Goal: Task Accomplishment & Management: Manage account settings

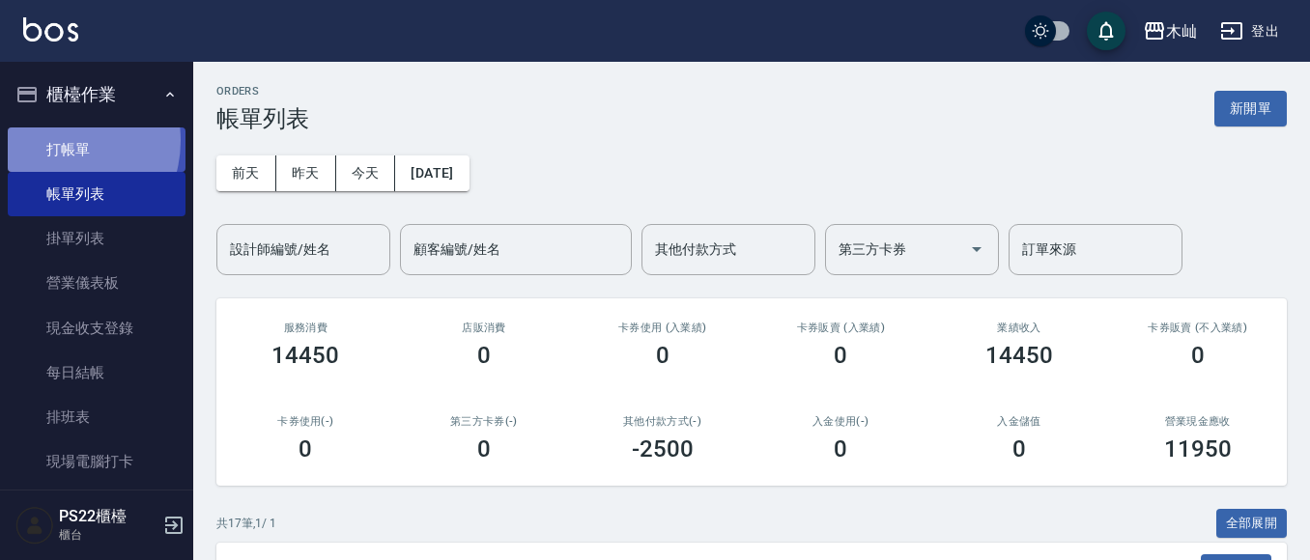
click at [57, 140] on link "打帳單" at bounding box center [97, 150] width 178 height 44
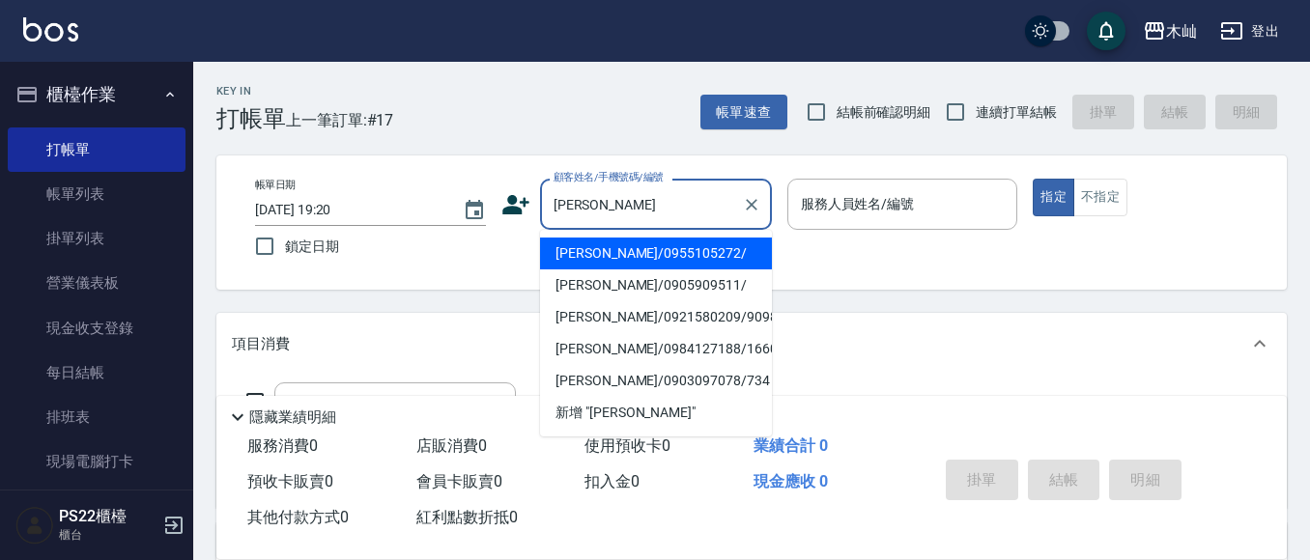
drag, startPoint x: 612, startPoint y: 216, endPoint x: 515, endPoint y: 213, distance: 96.7
click at [515, 213] on div "顧客姓名/手機號碼/編號 [PERSON_NAME] 顧客姓名/手機號碼/編號" at bounding box center [637, 204] width 271 height 51
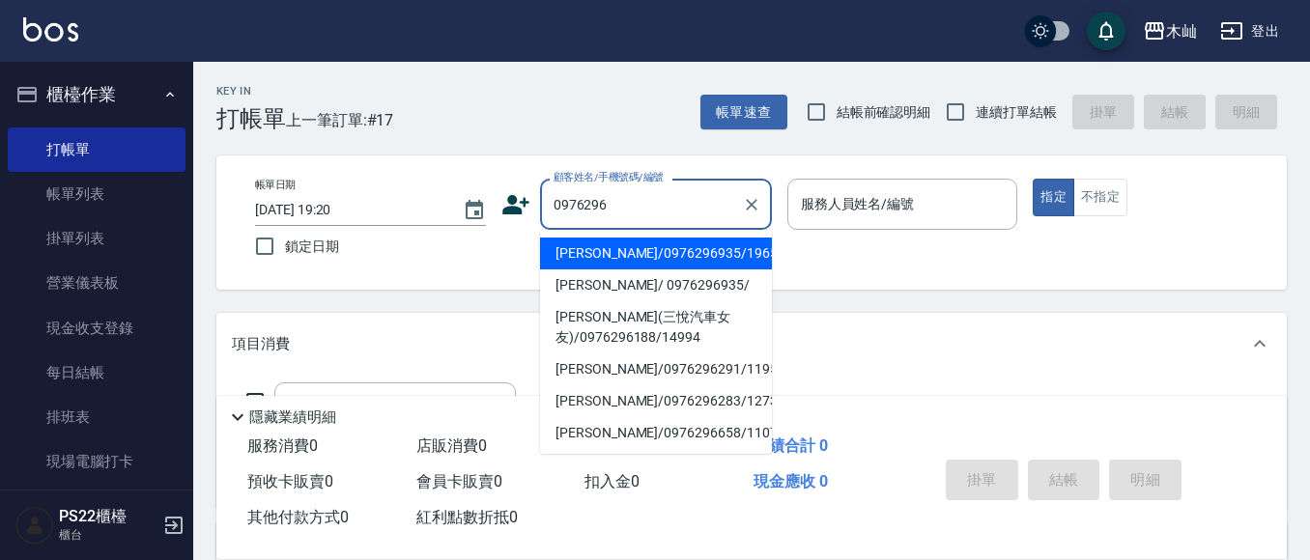
click at [642, 249] on li "[PERSON_NAME]/0976296935/19654" at bounding box center [656, 254] width 232 height 32
type input "[PERSON_NAME]/0976296935/19654"
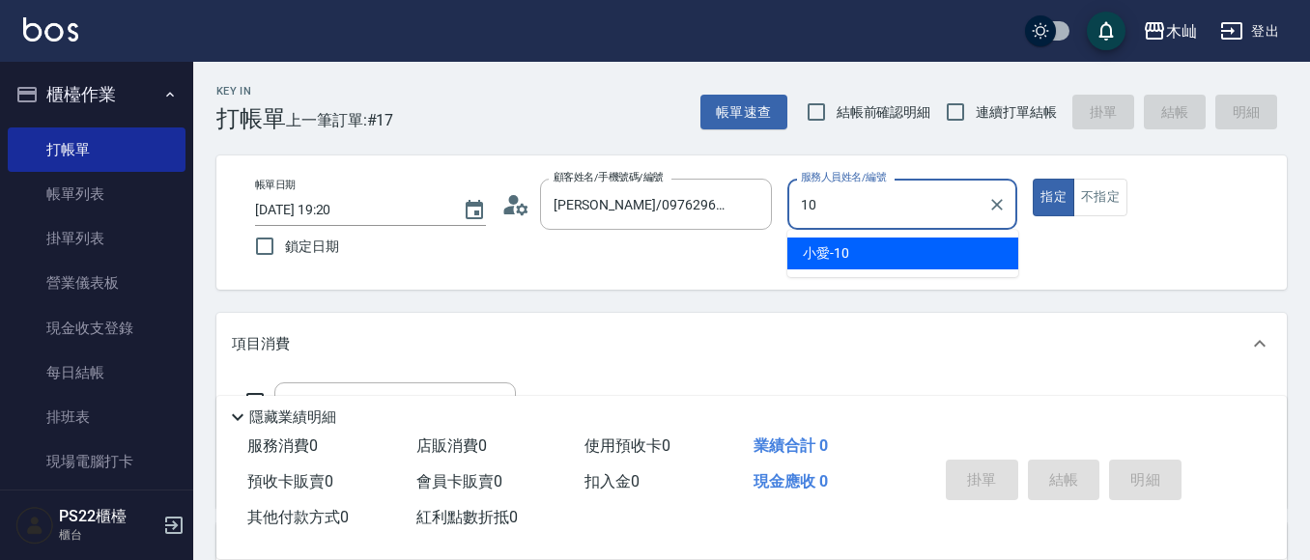
type input "小愛-10"
type button "true"
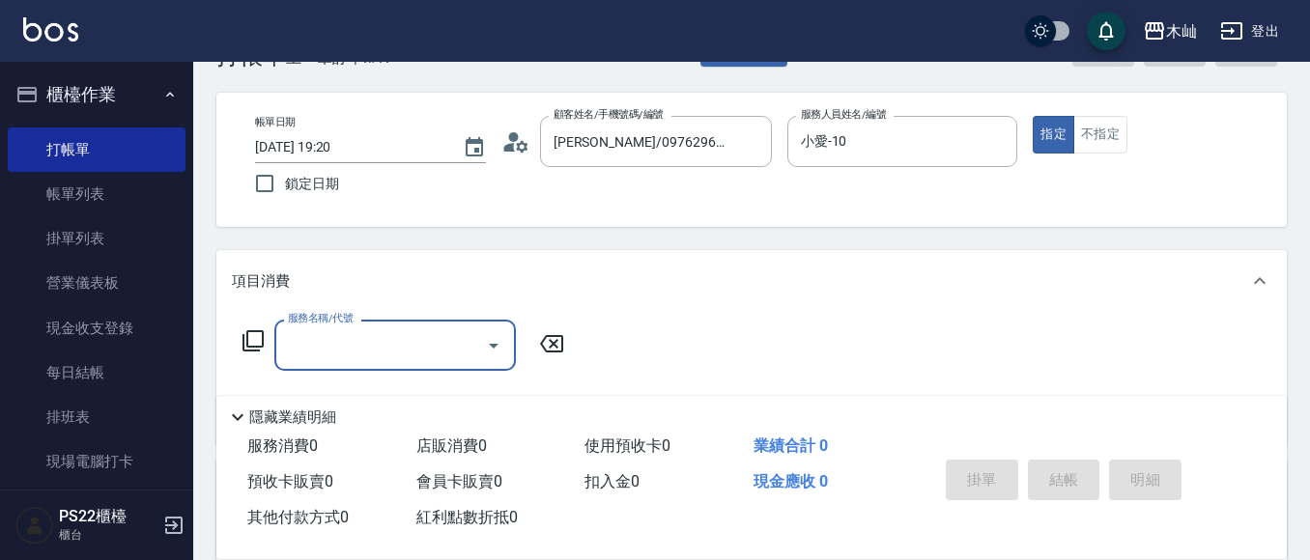
scroll to position [97, 0]
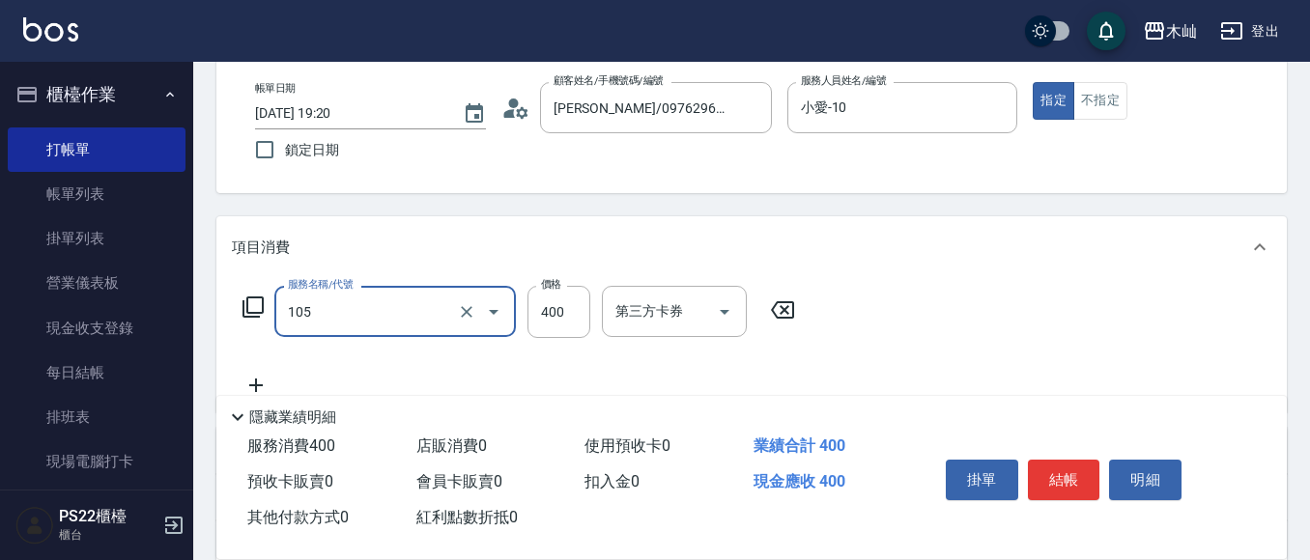
type input "A級單剪(105)"
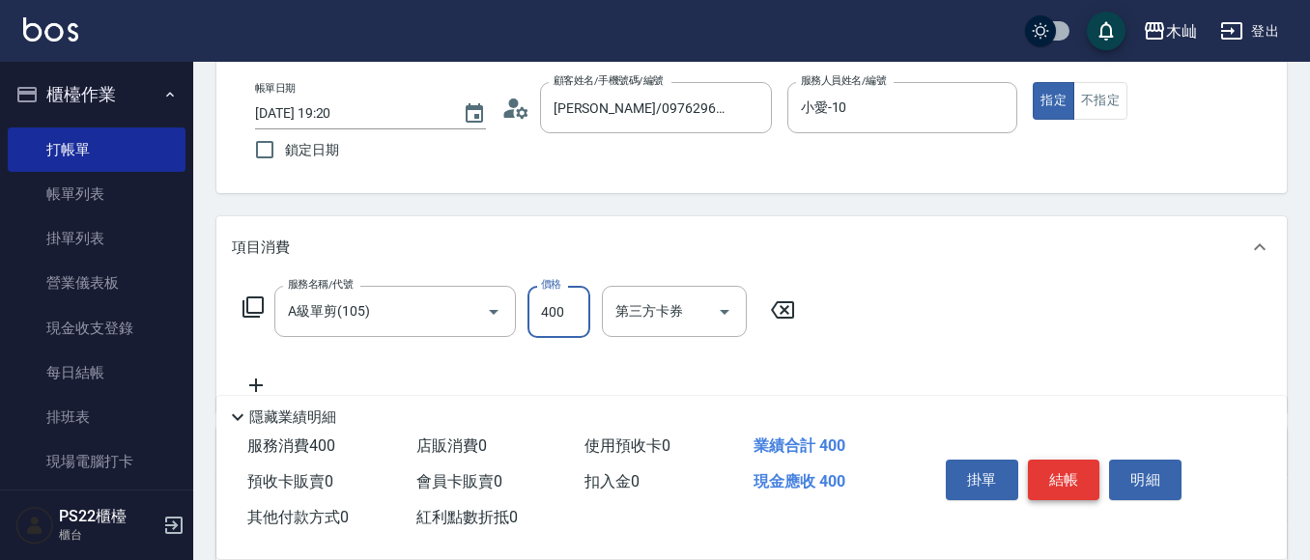
drag, startPoint x: 1065, startPoint y: 479, endPoint x: 1062, endPoint y: 469, distance: 11.0
click at [1066, 479] on button "結帳" at bounding box center [1064, 480] width 72 height 41
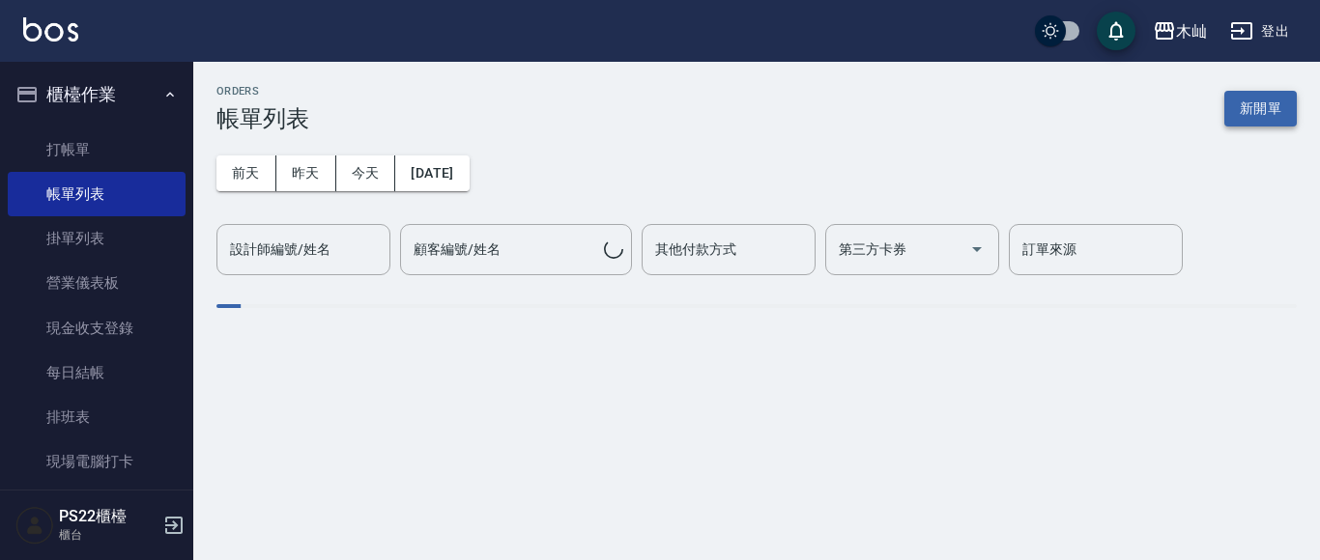
click at [1250, 124] on button "新開單" at bounding box center [1260, 109] width 72 height 36
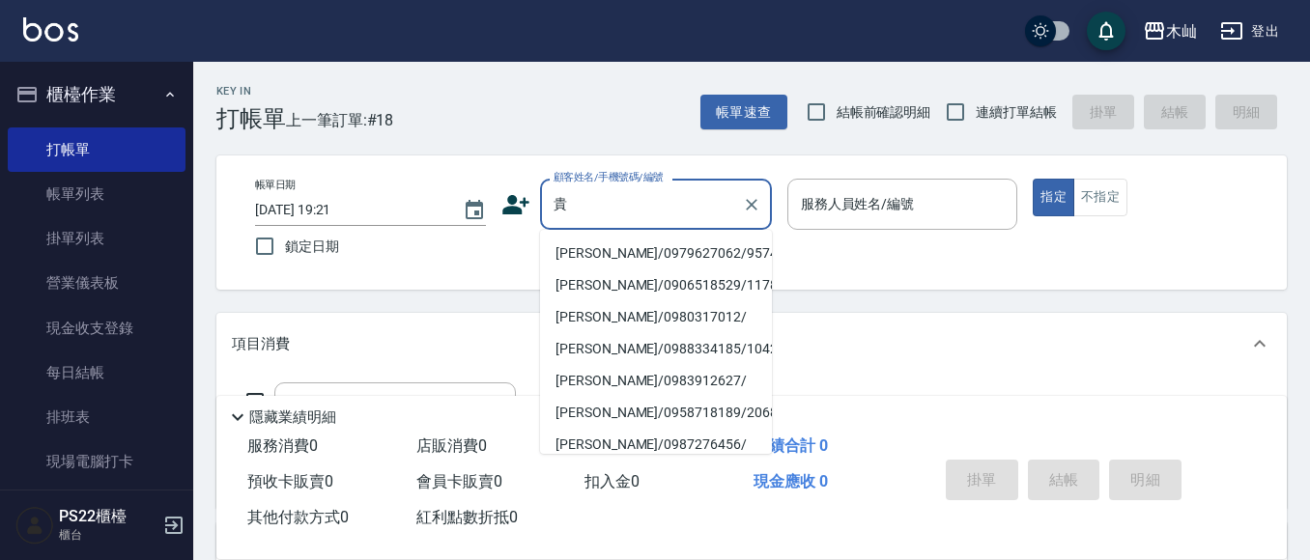
click at [675, 242] on li "[PERSON_NAME]/0979627062/9574" at bounding box center [656, 254] width 232 height 32
type input "[PERSON_NAME]/0979627062/9574"
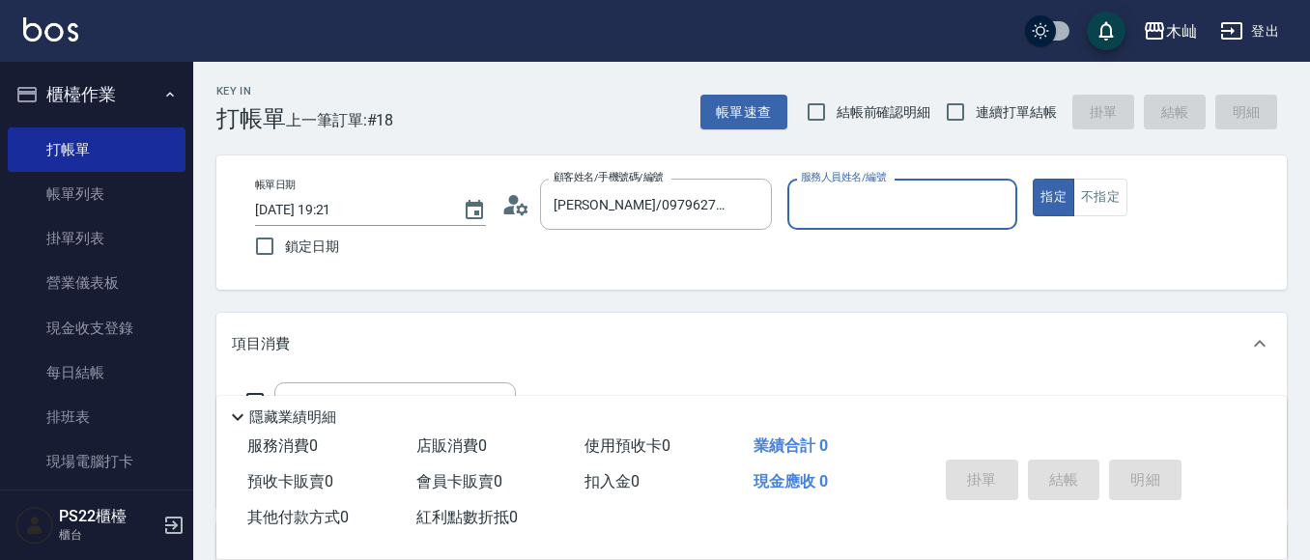
type input "小愛-10"
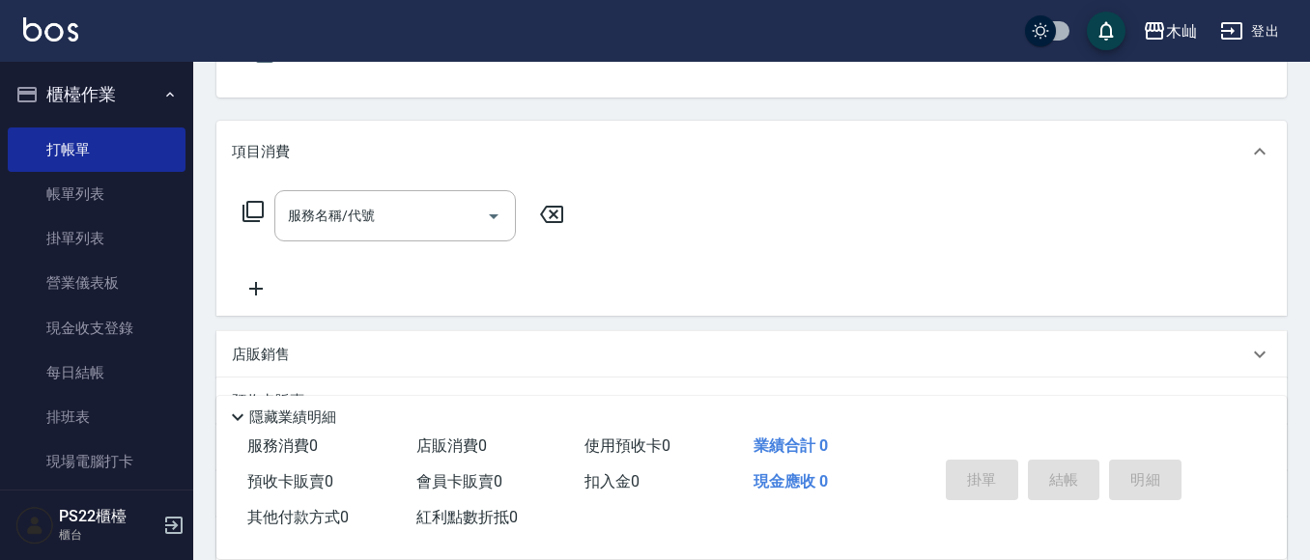
scroll to position [193, 0]
click at [330, 223] on div "服務名稱/代號 服務名稱/代號" at bounding box center [395, 214] width 242 height 51
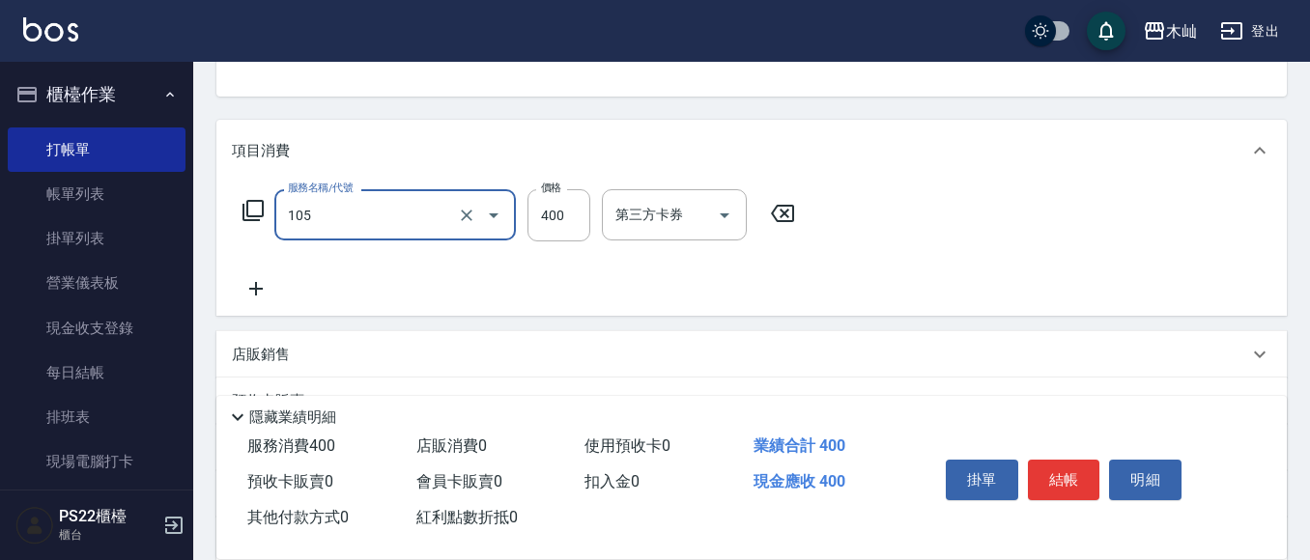
type input "A級單剪(105)"
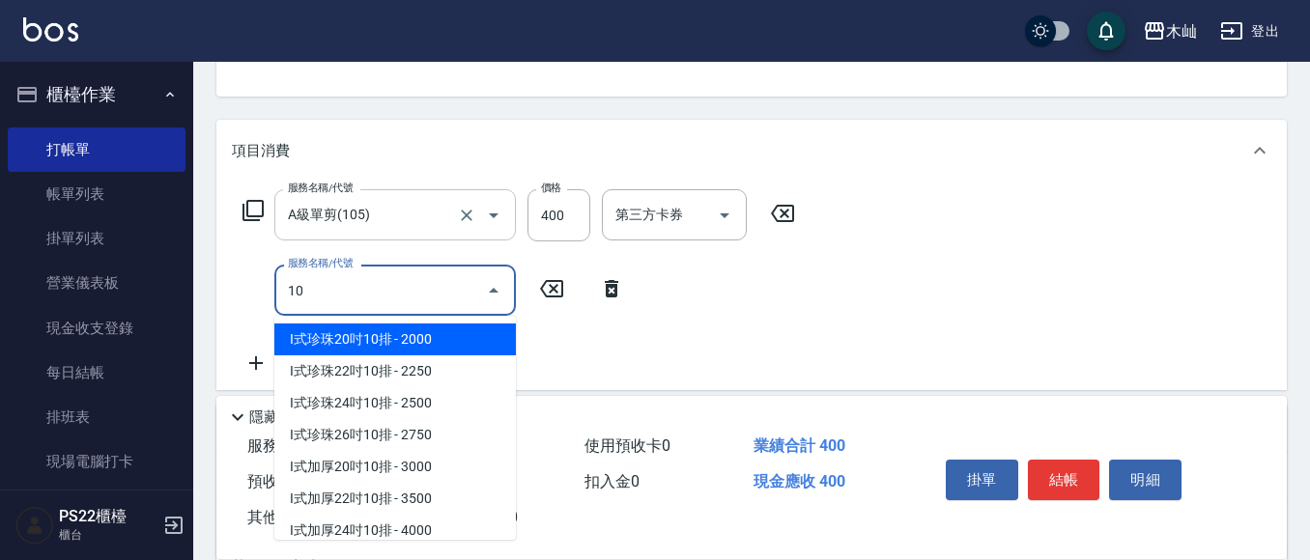
type input "1"
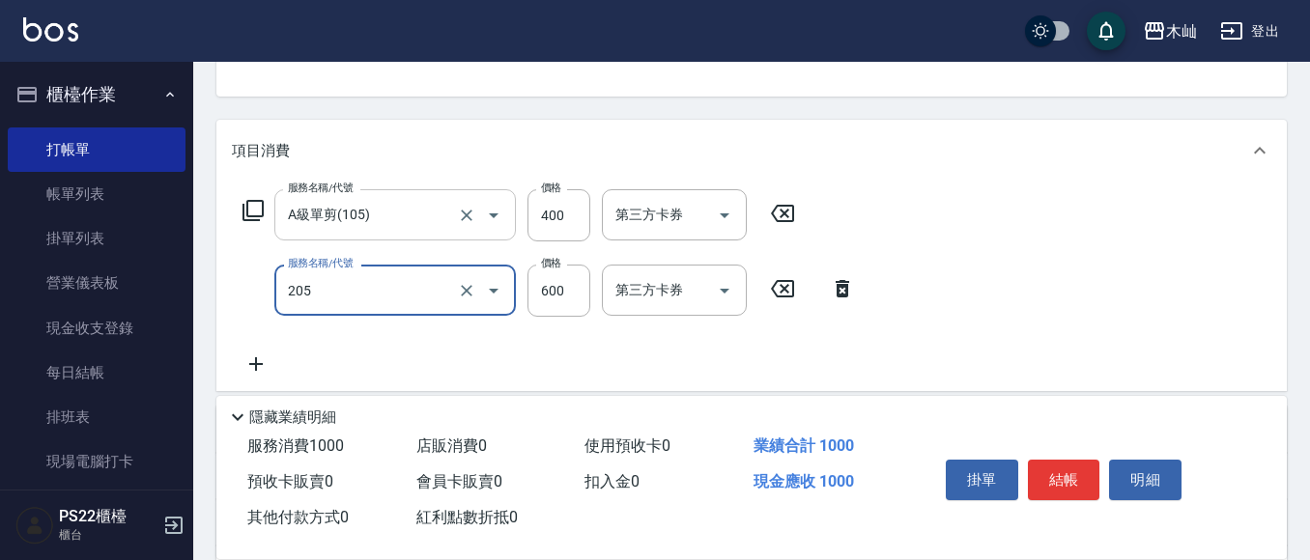
type input "A級洗剪(205)"
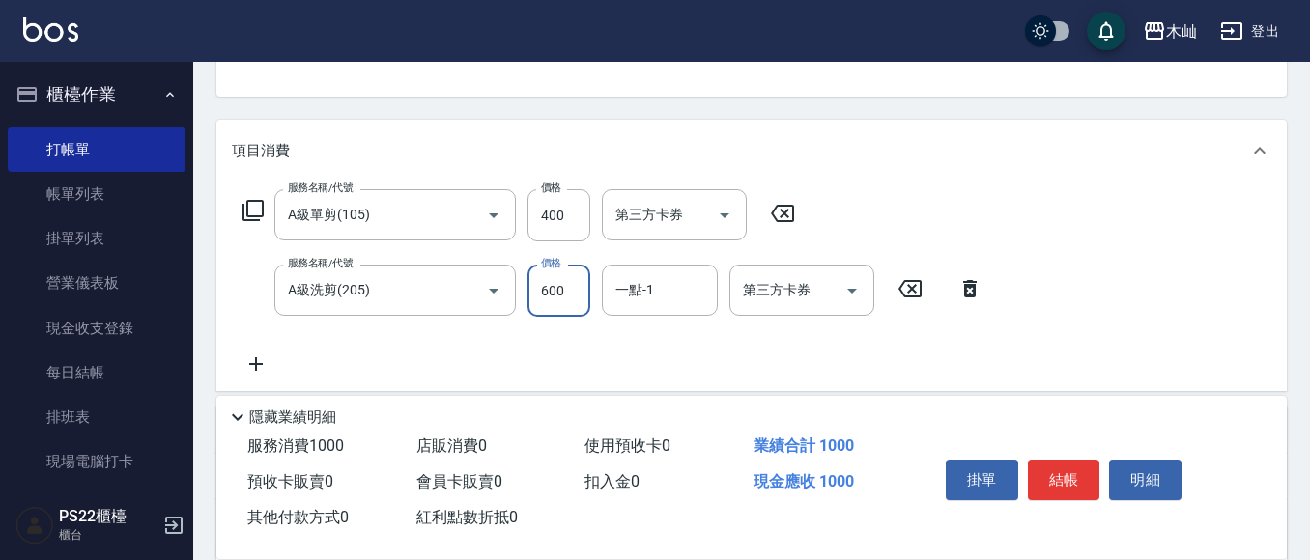
drag, startPoint x: 1048, startPoint y: 460, endPoint x: 1058, endPoint y: 464, distance: 11.3
click at [1052, 461] on button "結帳" at bounding box center [1064, 480] width 72 height 41
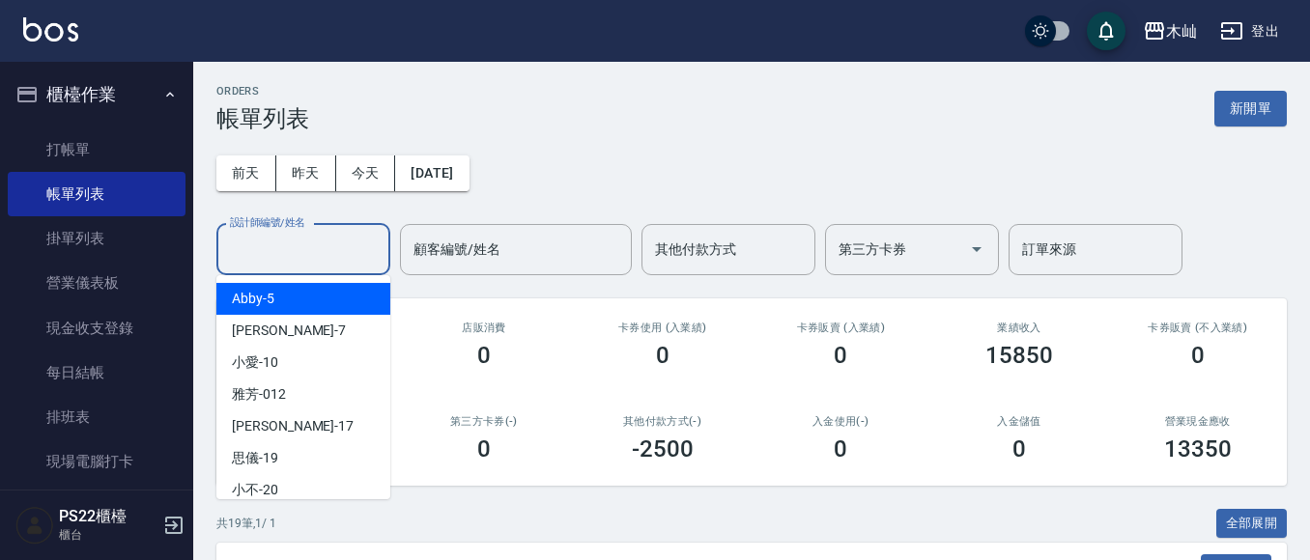
click at [320, 235] on input "設計師編號/姓名" at bounding box center [303, 250] width 157 height 34
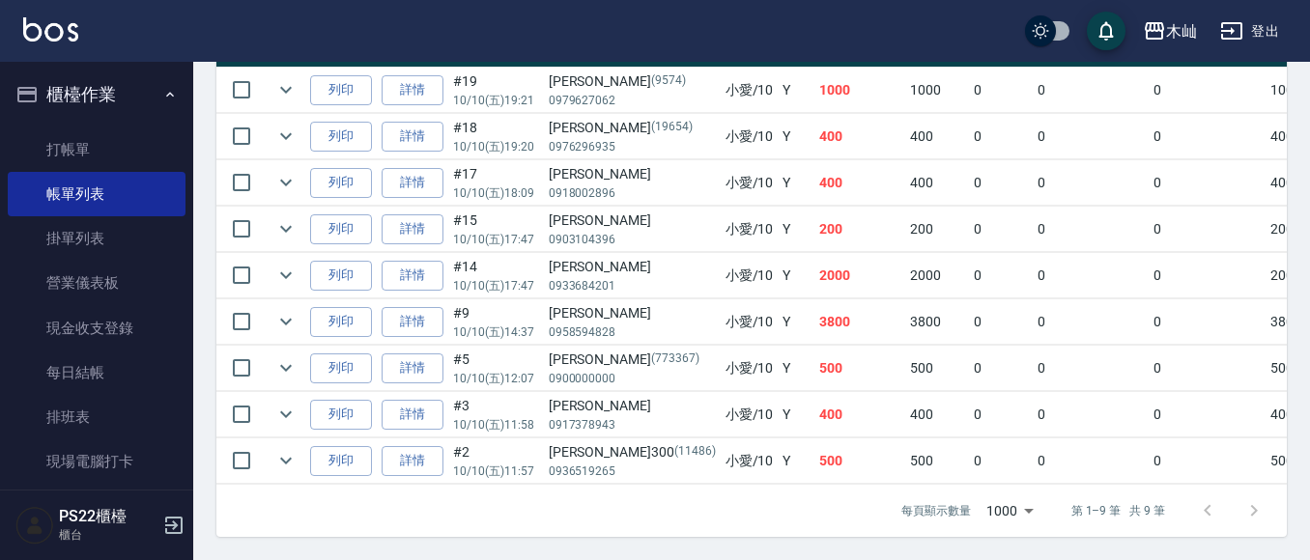
scroll to position [591, 0]
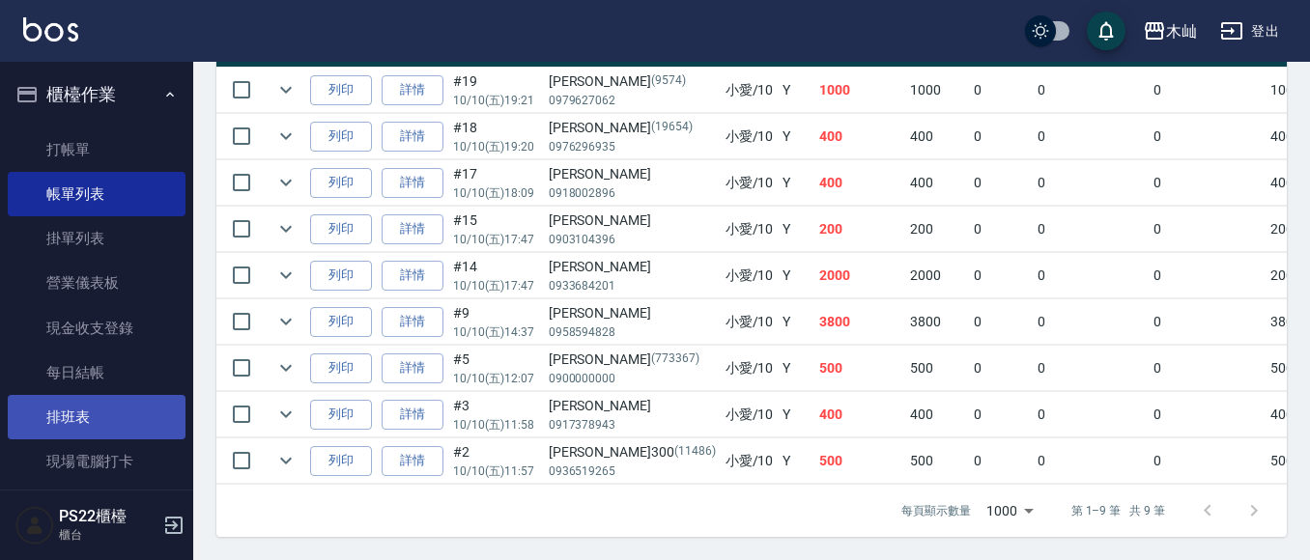
type input "小愛-10"
click at [77, 434] on link "排班表" at bounding box center [97, 417] width 178 height 44
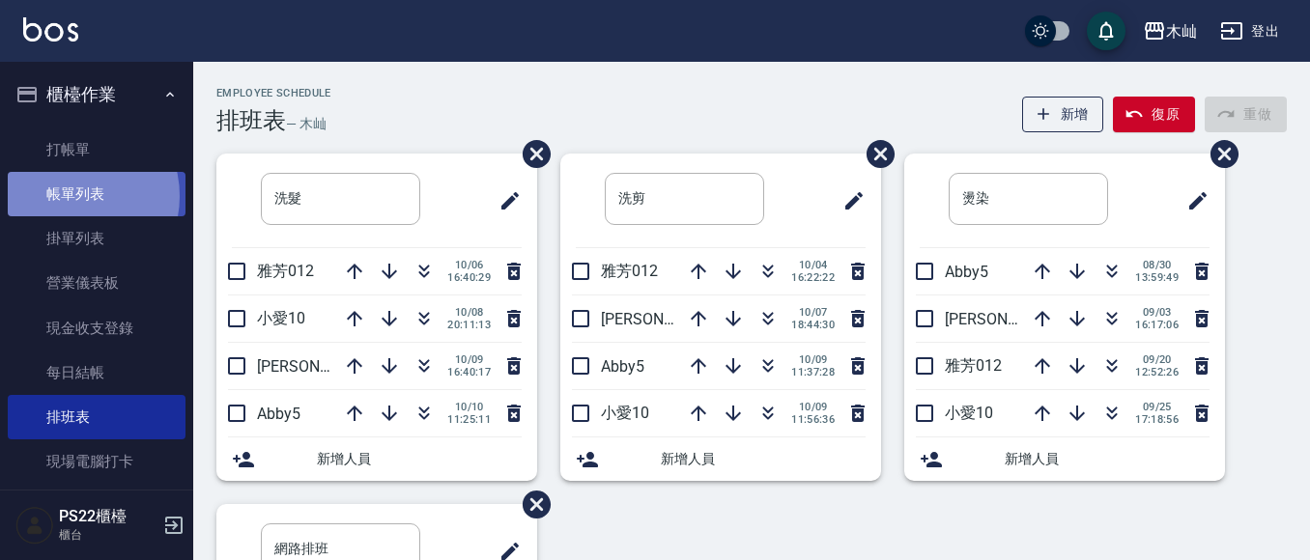
click at [68, 196] on link "帳單列表" at bounding box center [97, 194] width 178 height 44
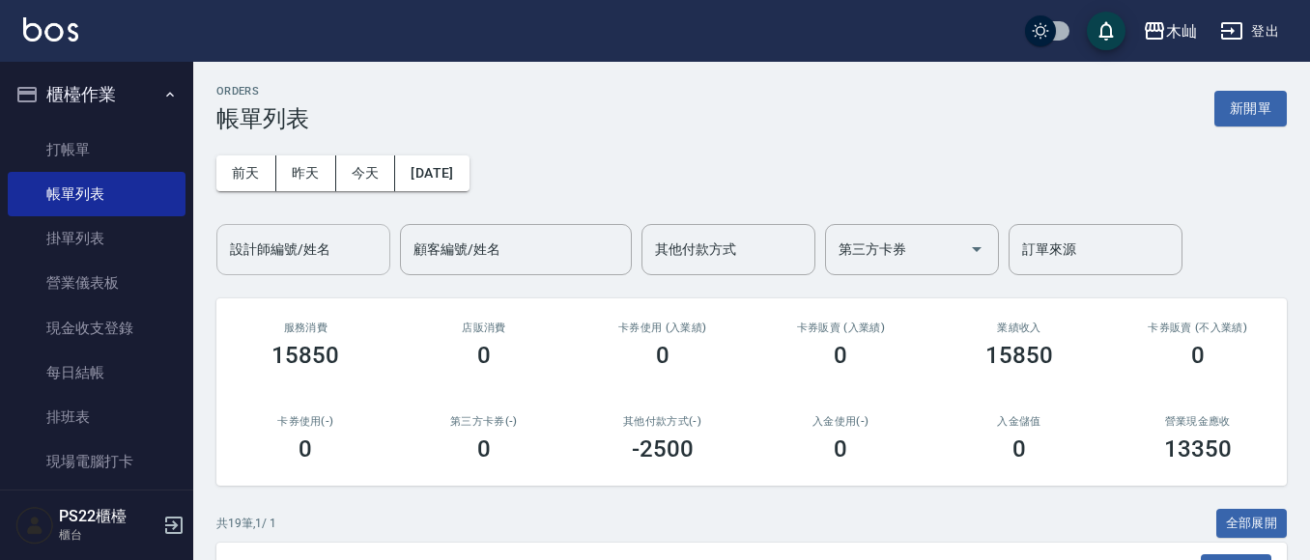
click at [322, 256] on input "設計師編號/姓名" at bounding box center [303, 250] width 157 height 34
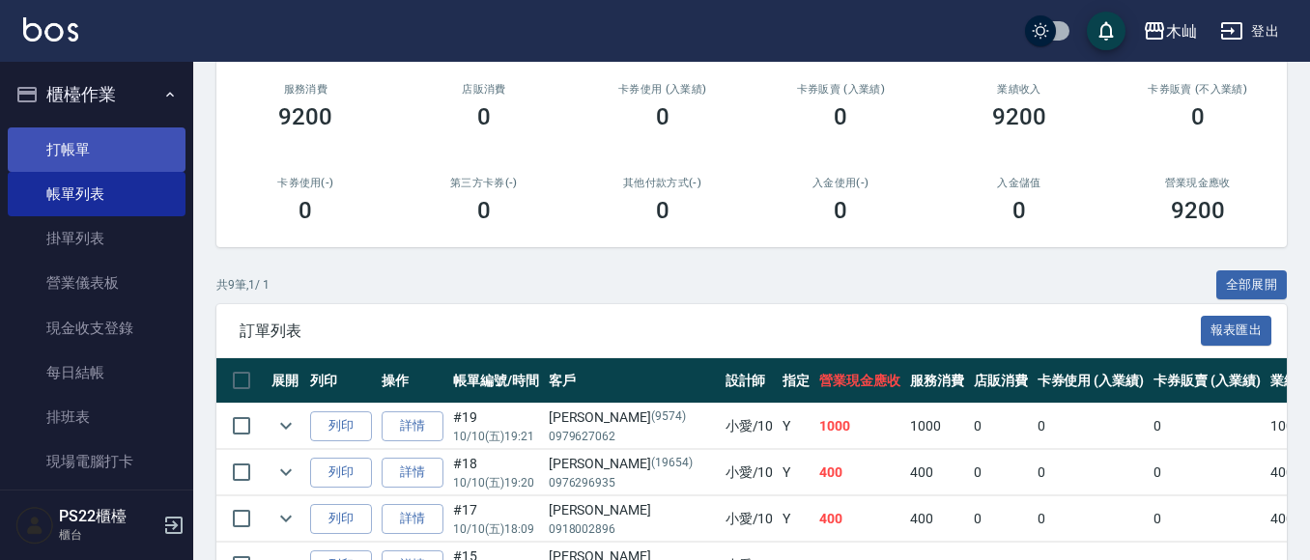
scroll to position [205, 0]
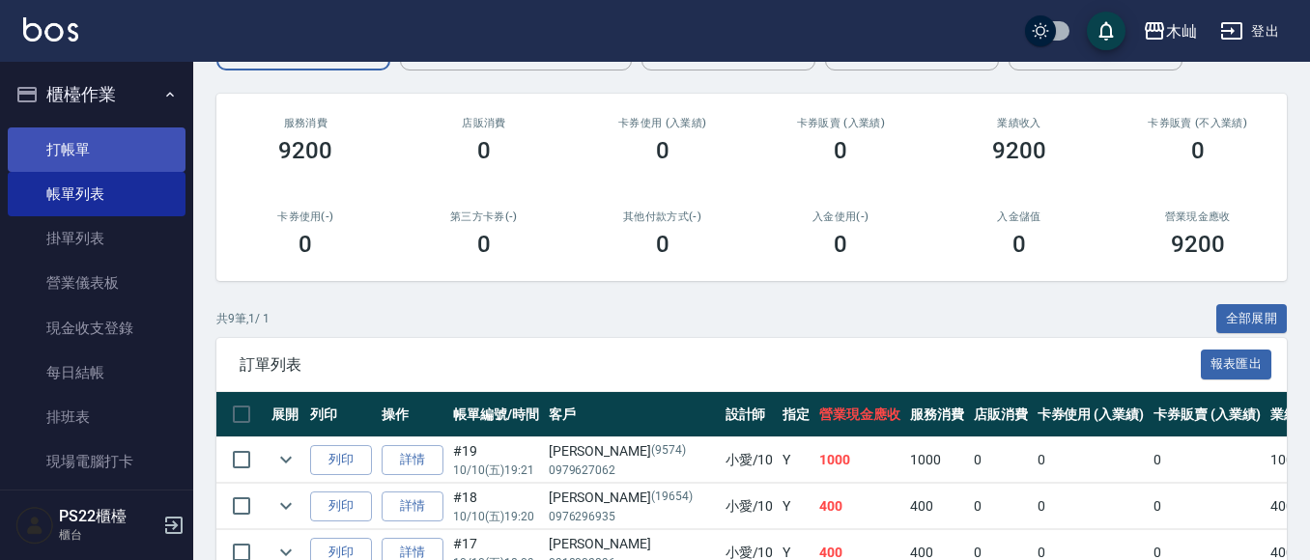
type input "小愛-10"
click at [76, 146] on link "打帳單" at bounding box center [97, 150] width 178 height 44
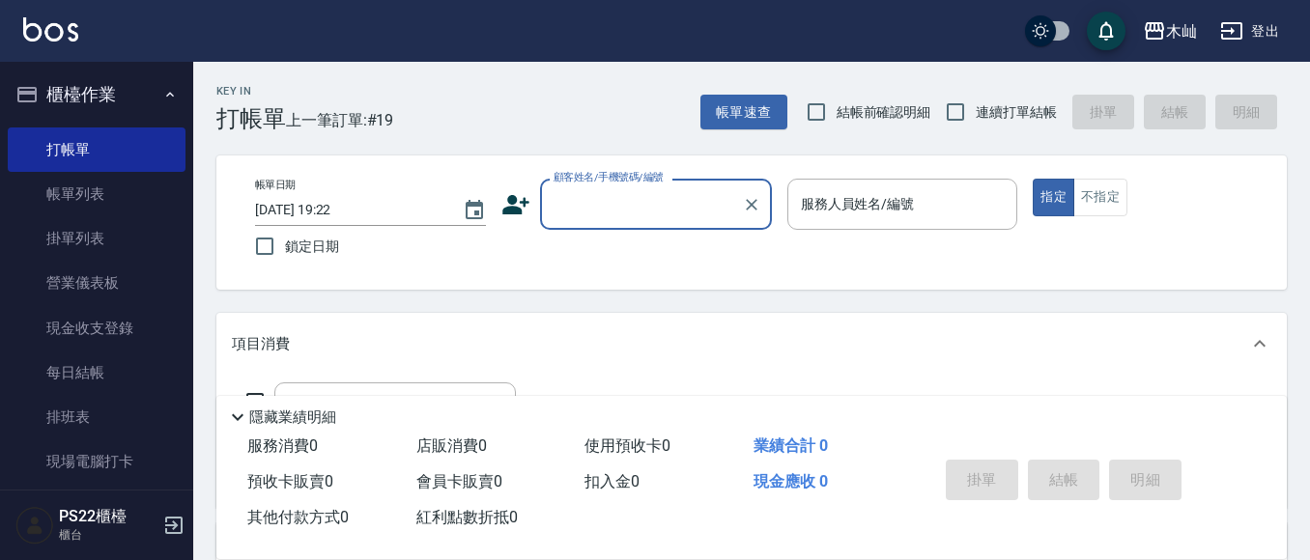
click at [696, 212] on input "顧客姓名/手機號碼/編號" at bounding box center [642, 204] width 186 height 34
click at [680, 255] on li "湘樺/0938233438/" at bounding box center [656, 254] width 232 height 32
type input "湘樺/0938233438/"
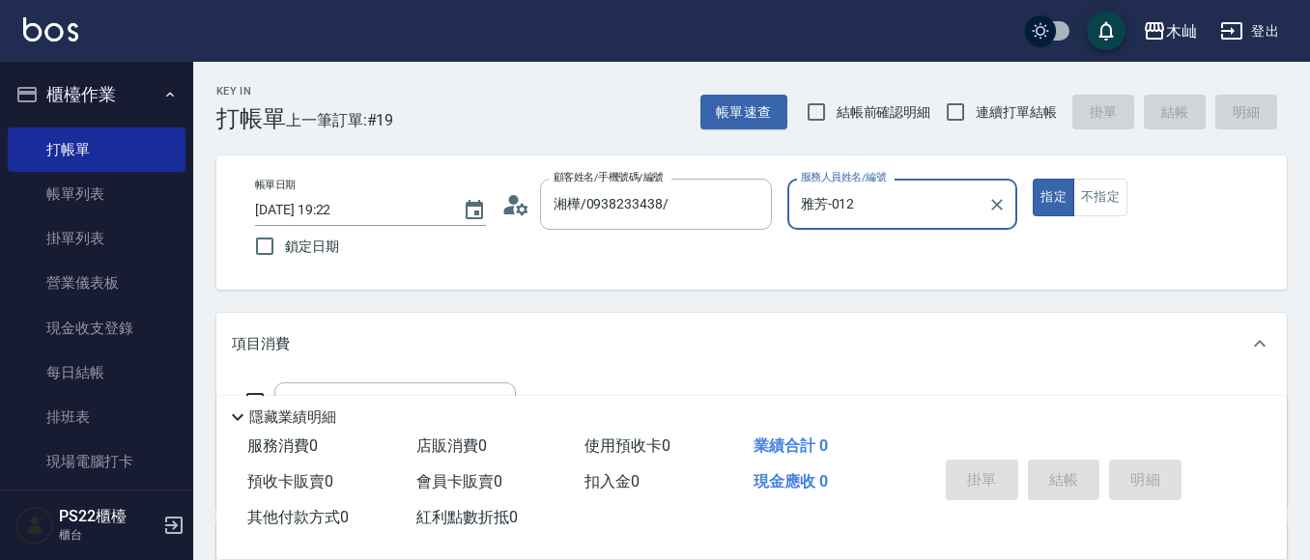
type input "雅芳-012"
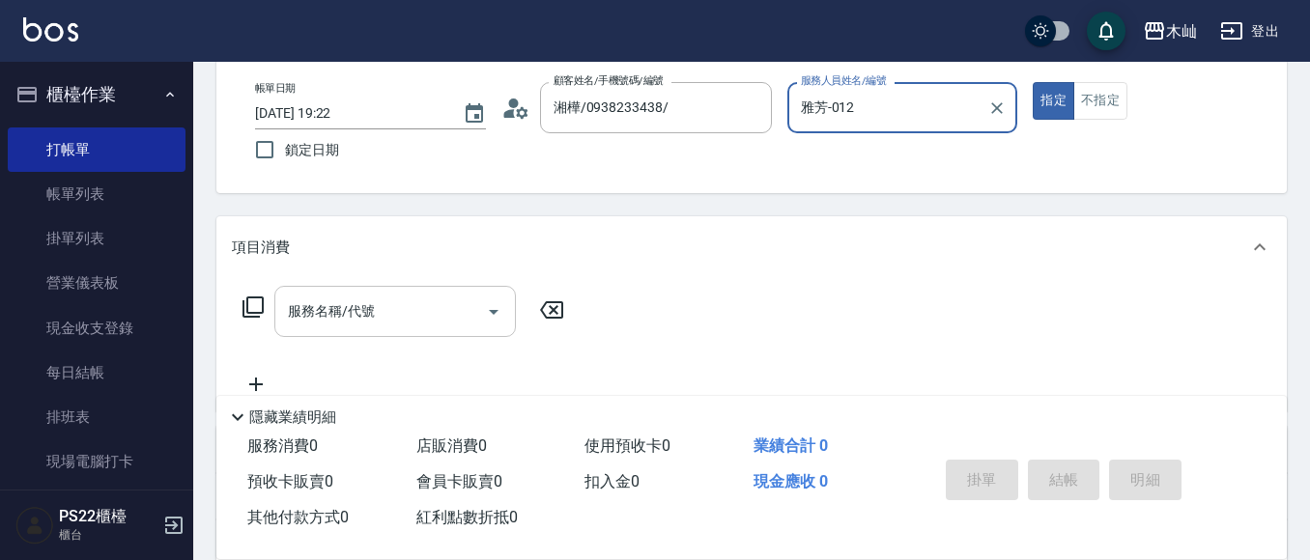
click at [414, 301] on input "服務名稱/代號" at bounding box center [380, 312] width 195 height 34
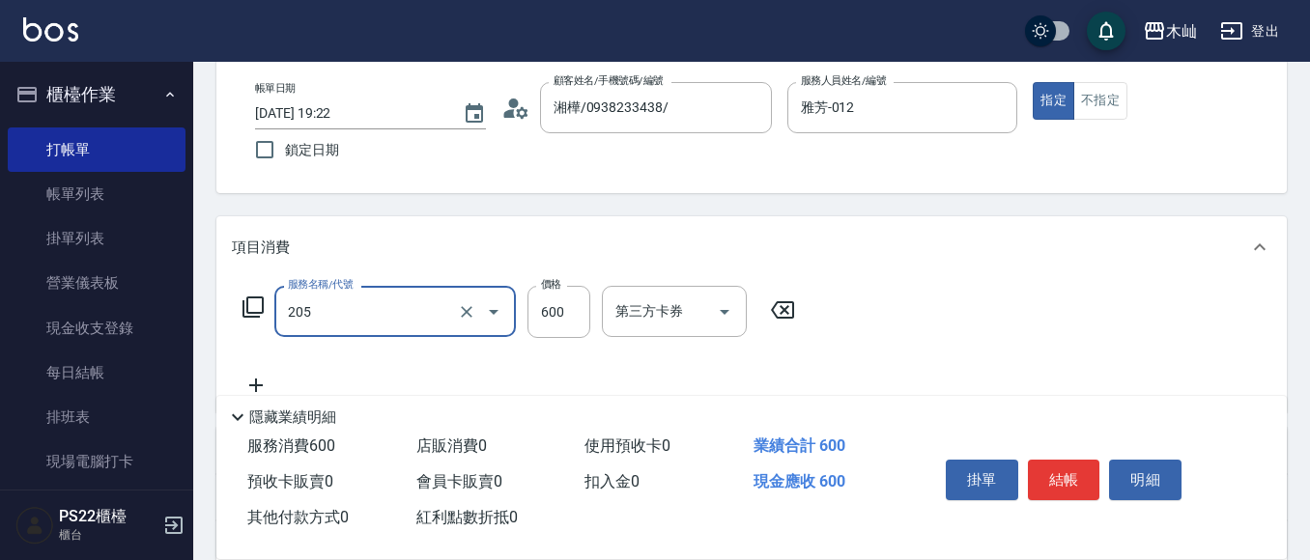
type input "A級洗剪(205)"
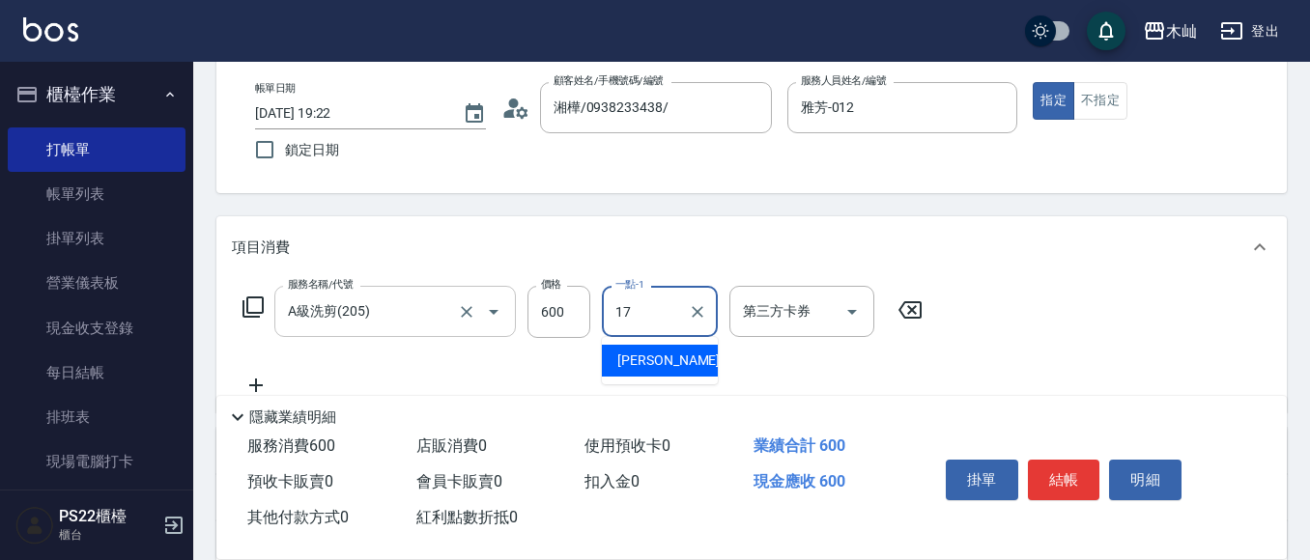
type input "[PERSON_NAME]-17"
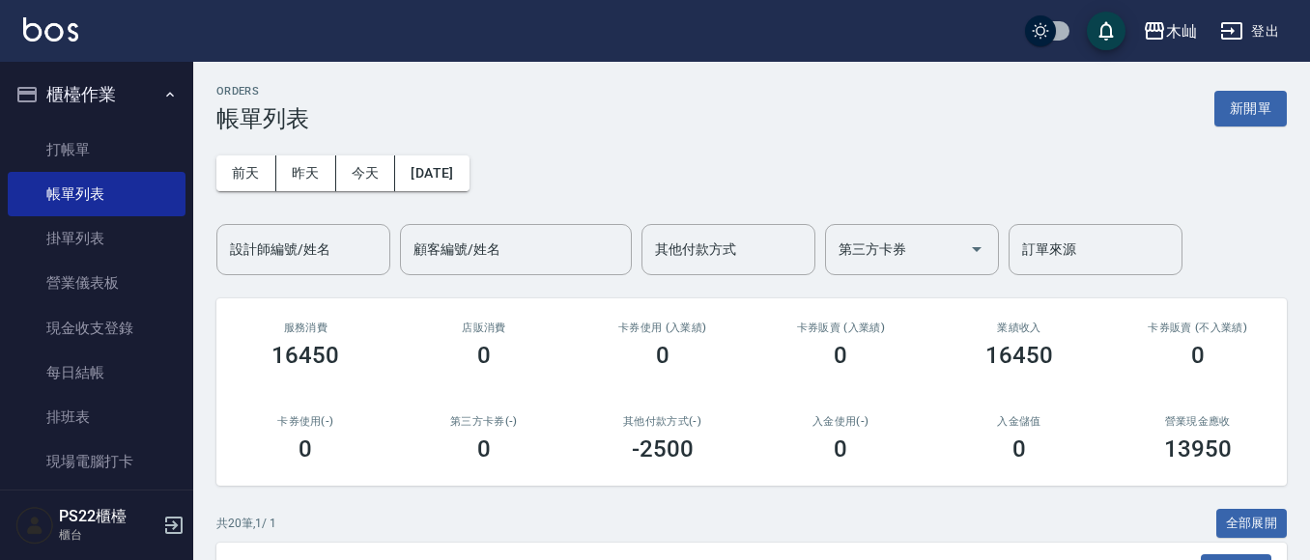
scroll to position [387, 0]
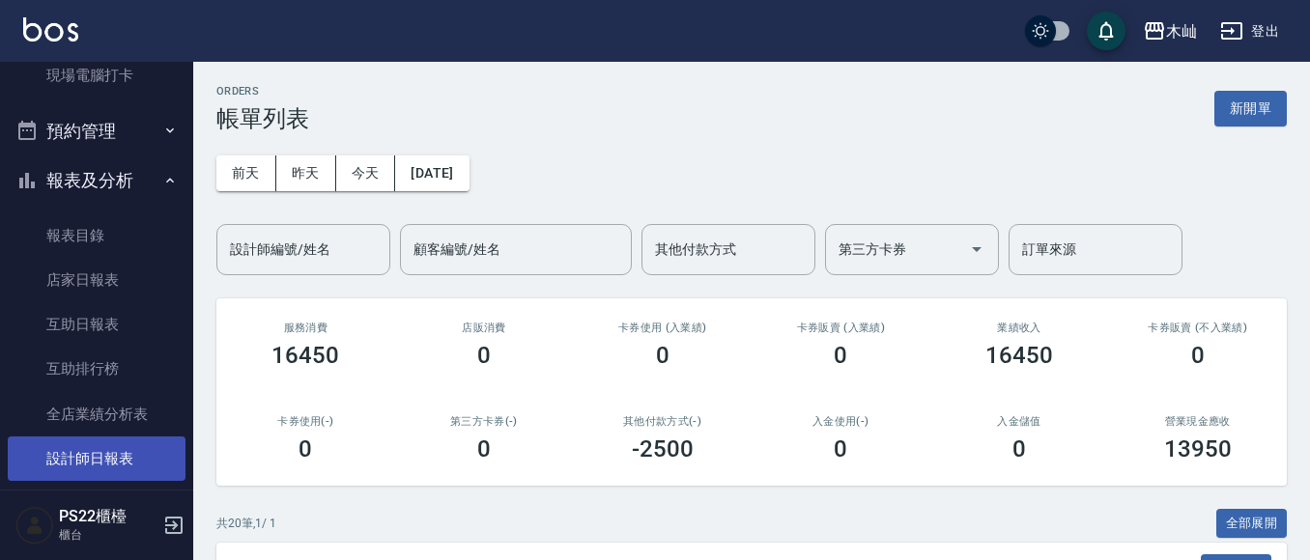
click at [106, 453] on link "設計師日報表" at bounding box center [97, 459] width 178 height 44
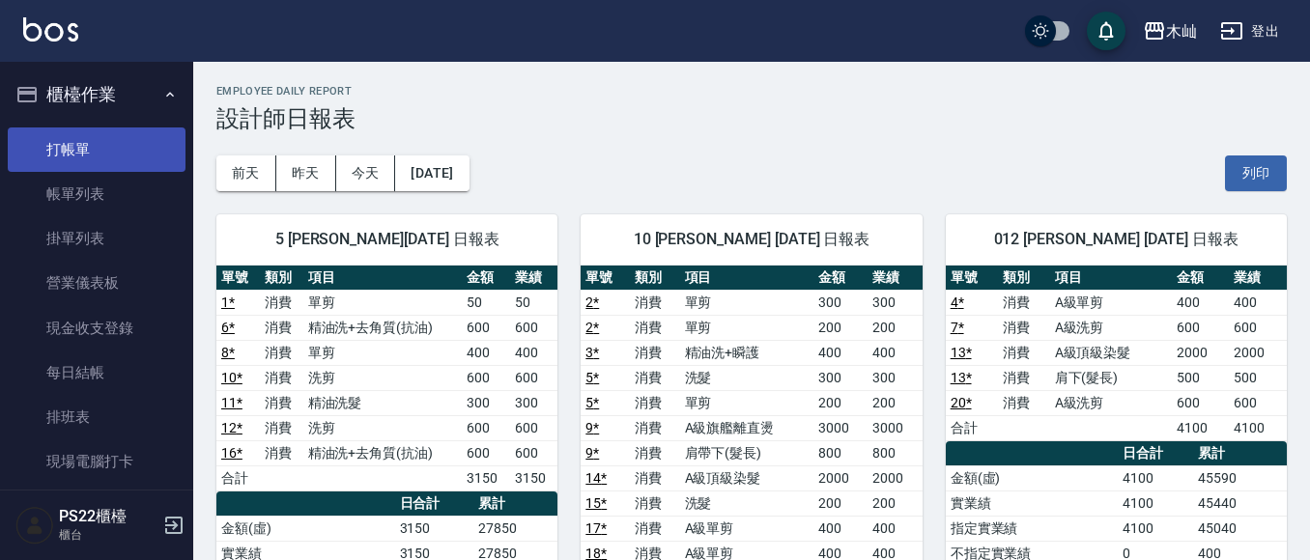
click at [114, 144] on link "打帳單" at bounding box center [97, 150] width 178 height 44
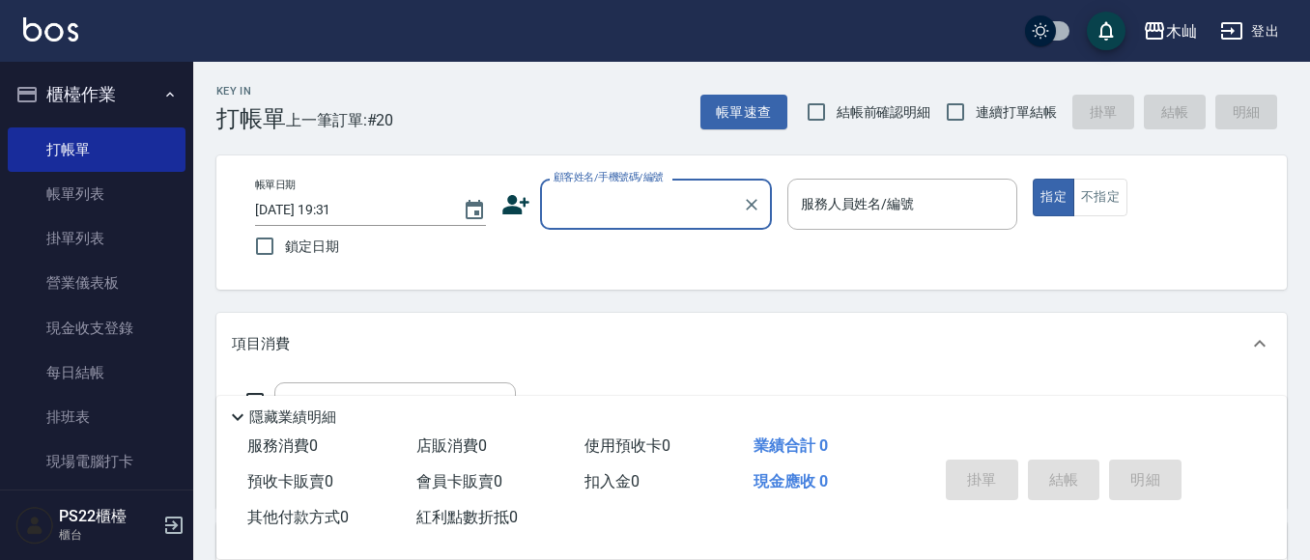
click at [574, 198] on input "顧客姓名/手機號碼/編號" at bounding box center [642, 204] width 186 height 34
click at [629, 261] on li "薏亘勞點/0983859889/" at bounding box center [656, 254] width 232 height 32
type input "薏亘勞點/0983859889/"
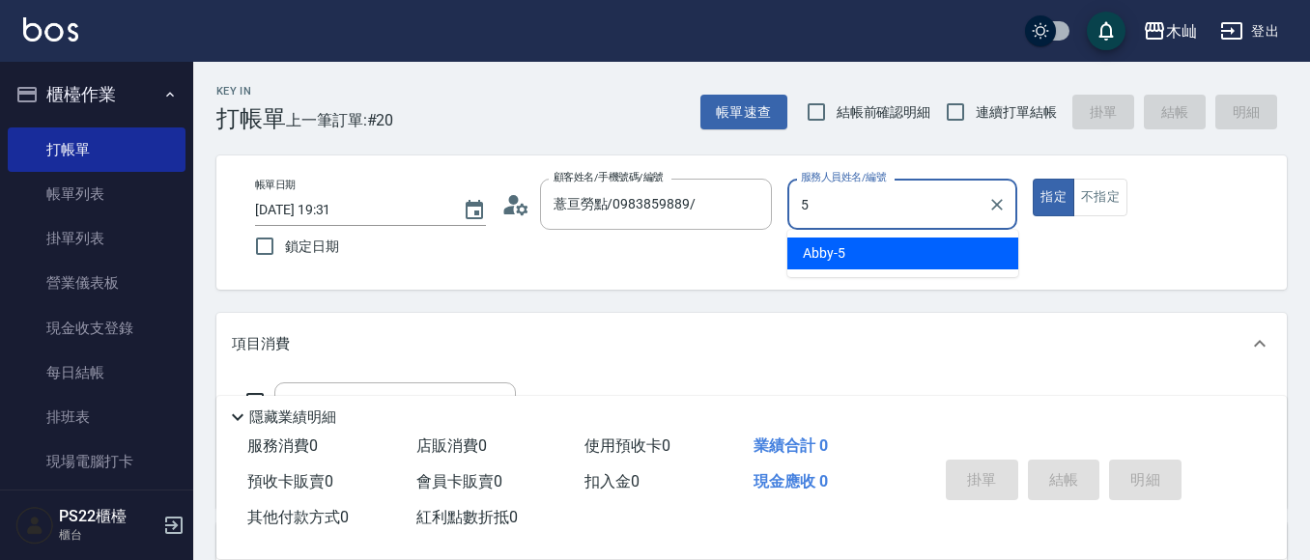
type input "Abby-5"
type button "true"
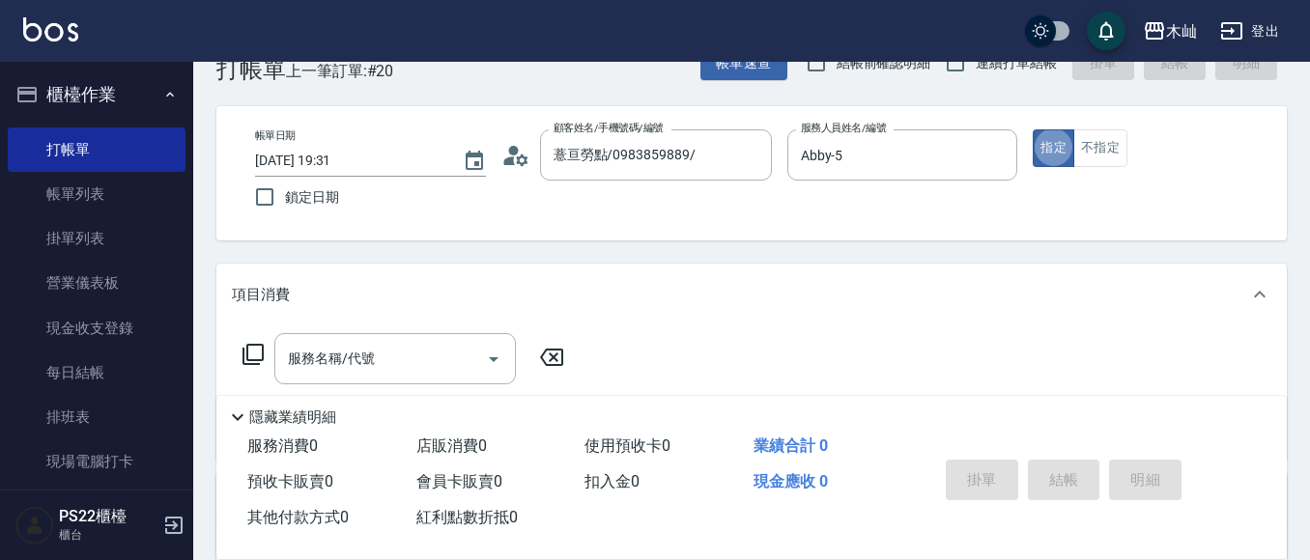
scroll to position [97, 0]
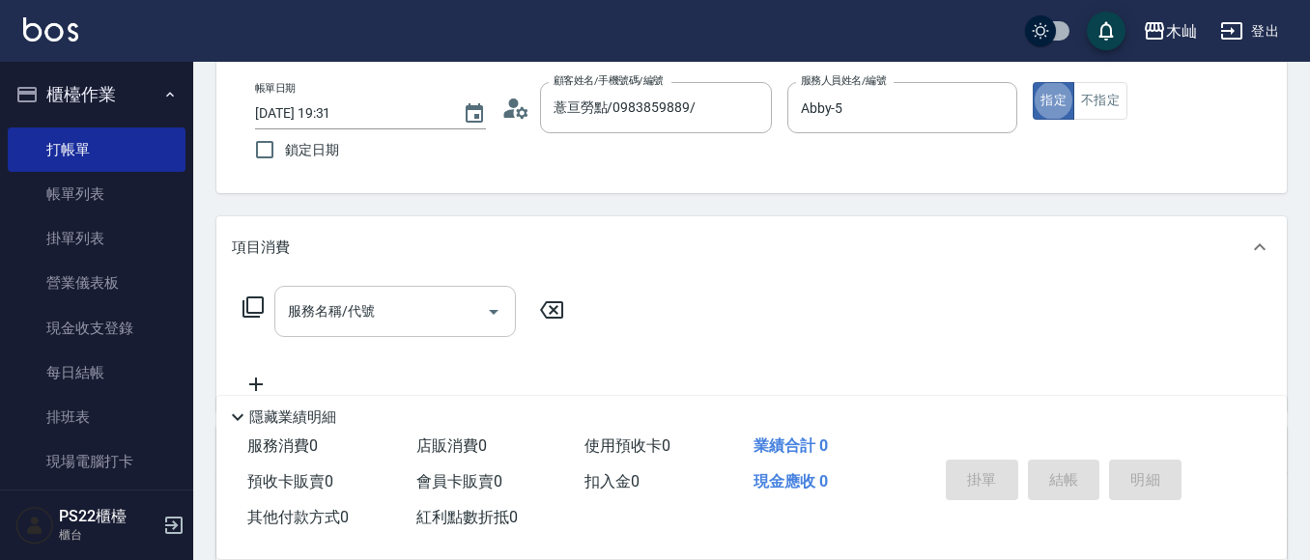
click at [417, 302] on input "服務名稱/代號" at bounding box center [380, 312] width 195 height 34
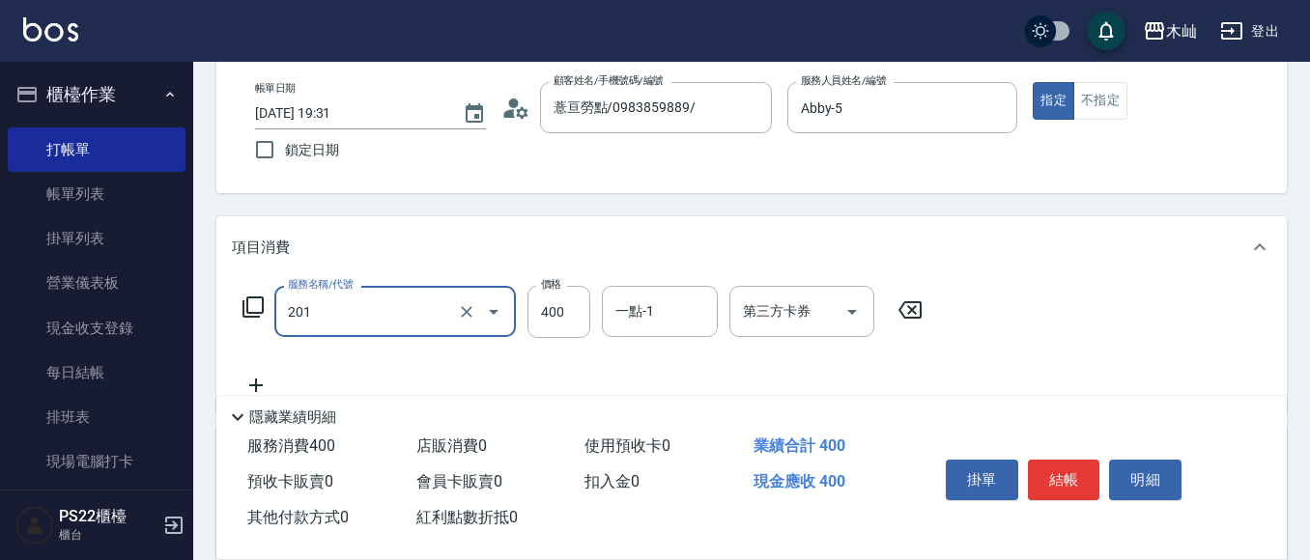
type input "洗剪(201)"
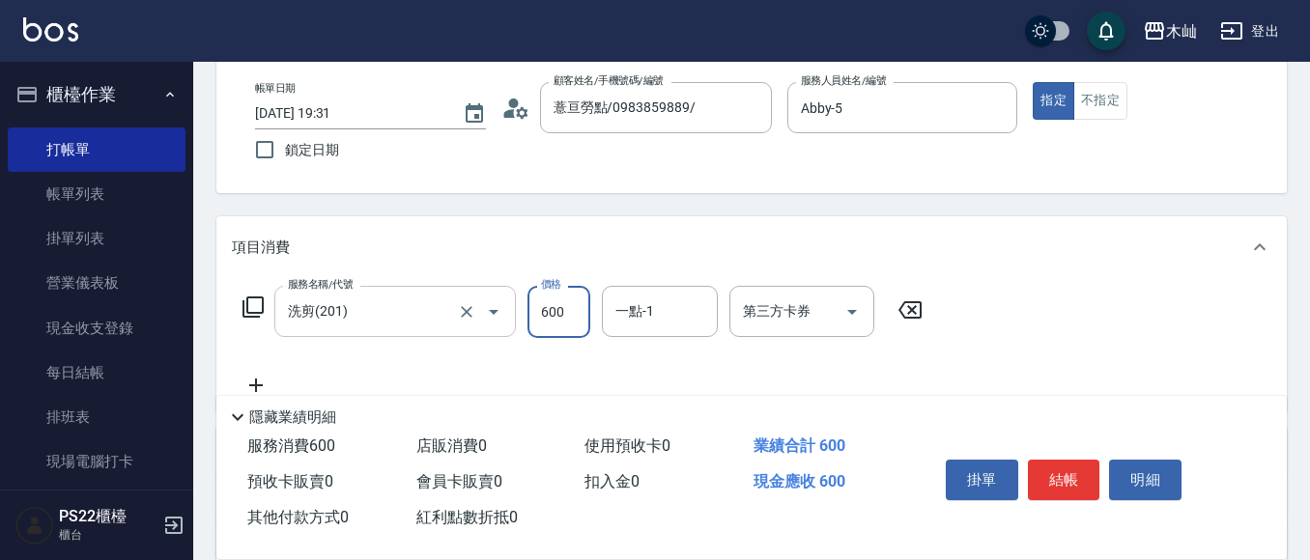
type input "600"
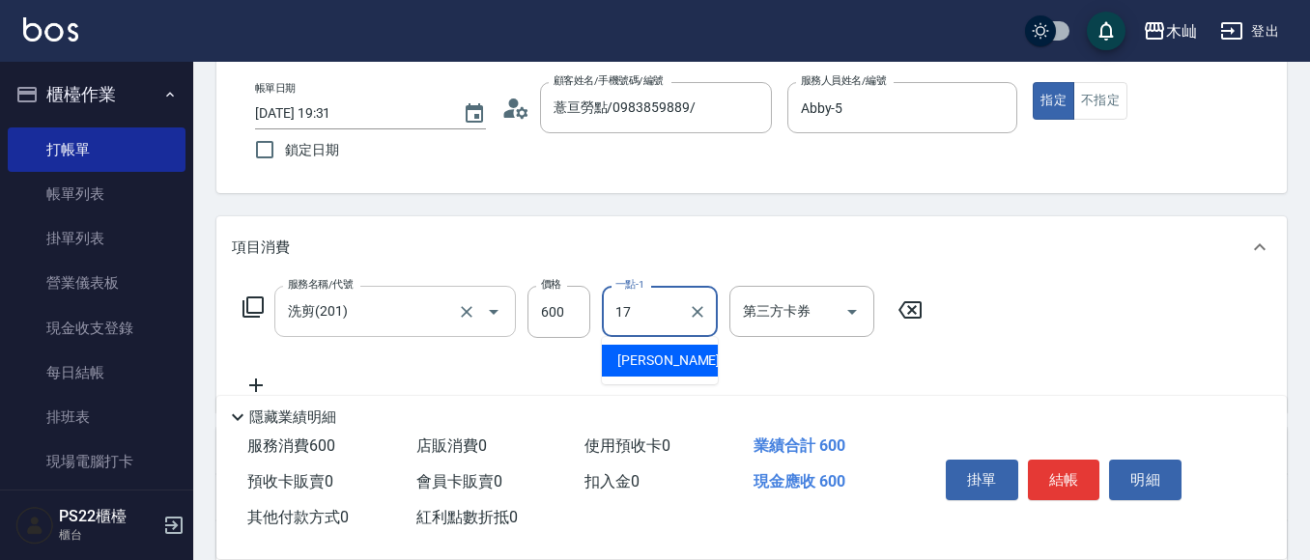
type input "[PERSON_NAME]-17"
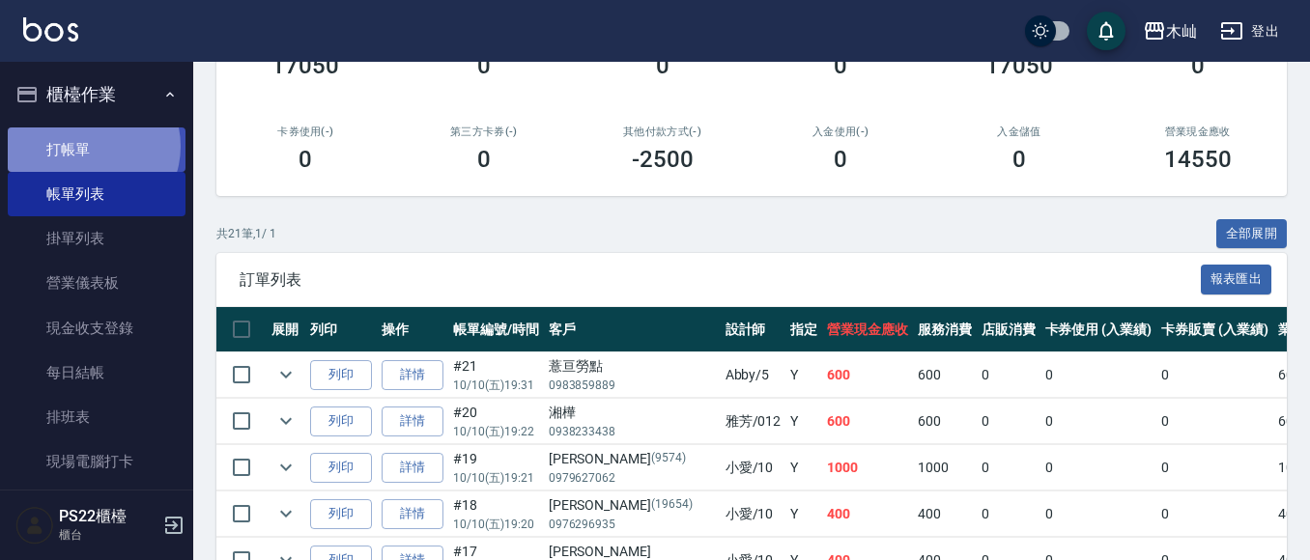
click at [88, 146] on link "打帳單" at bounding box center [97, 150] width 178 height 44
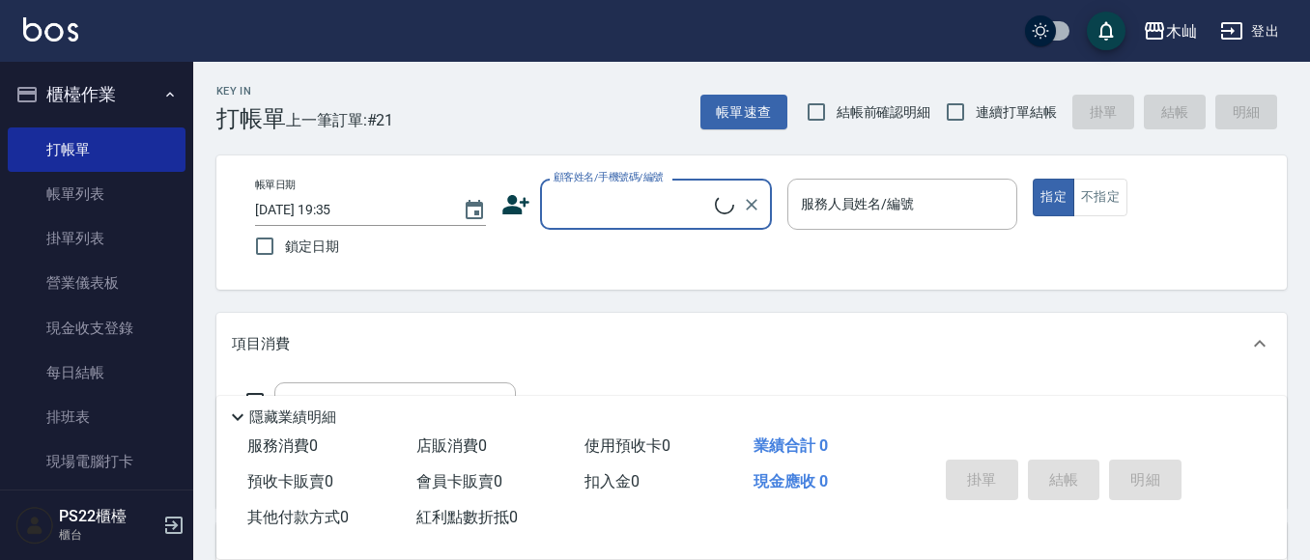
click at [619, 178] on label "顧客姓名/手機號碼/編號" at bounding box center [609, 177] width 110 height 14
click at [619, 187] on input "顧客姓名/手機號碼/編號" at bounding box center [632, 204] width 166 height 34
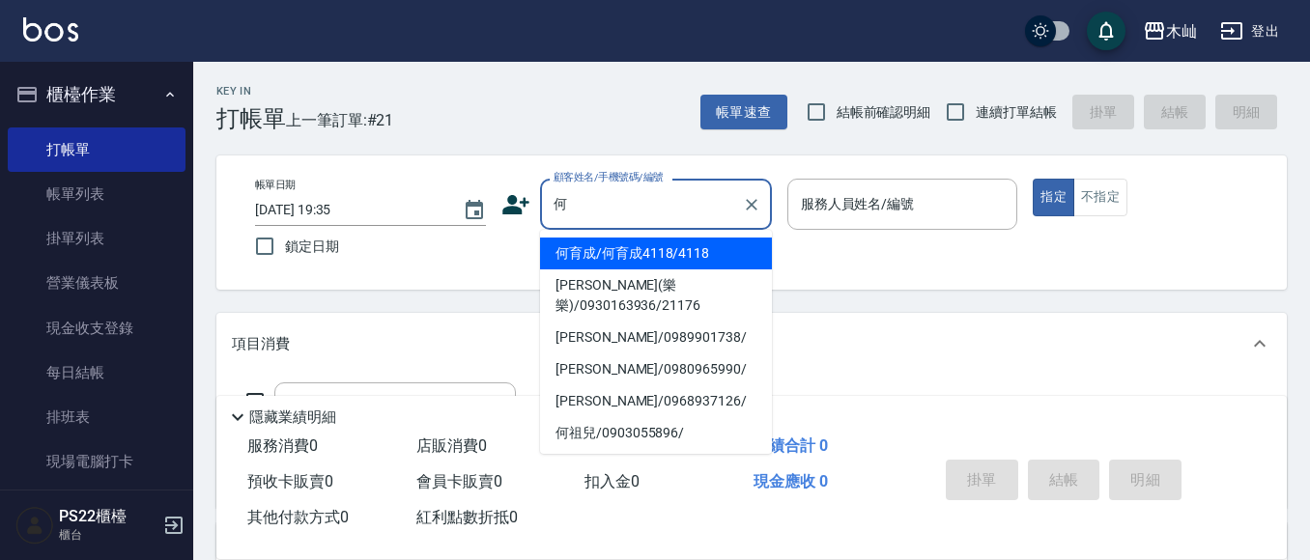
click at [630, 245] on li "何育成/何育成4118/4118" at bounding box center [656, 254] width 232 height 32
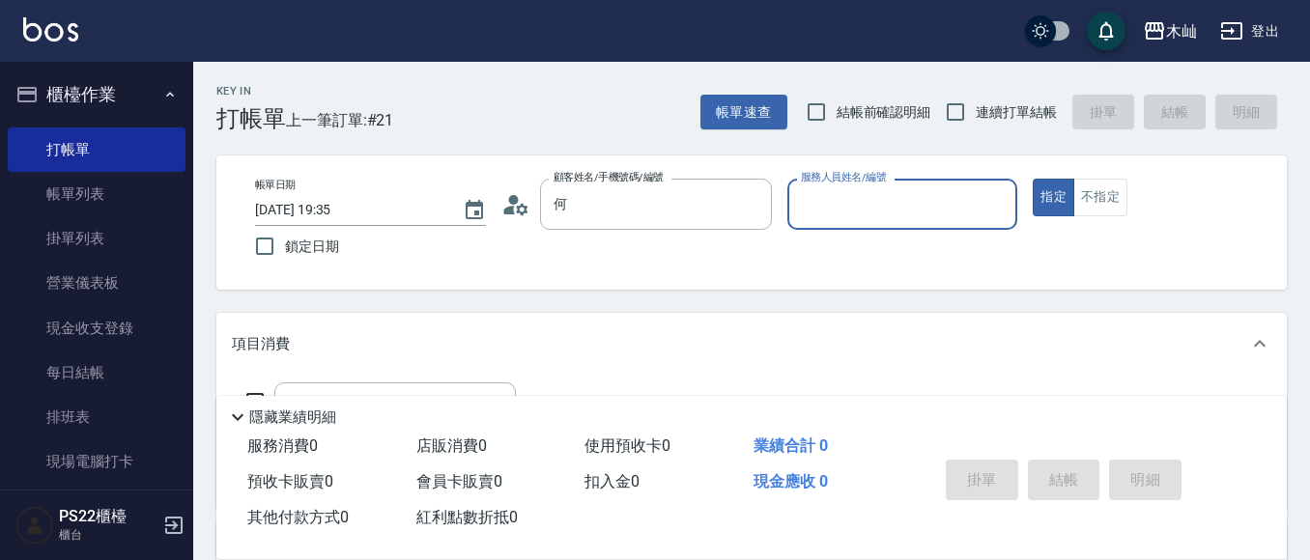
type input "何育成/何育成4118/4118"
type input "Abby-5"
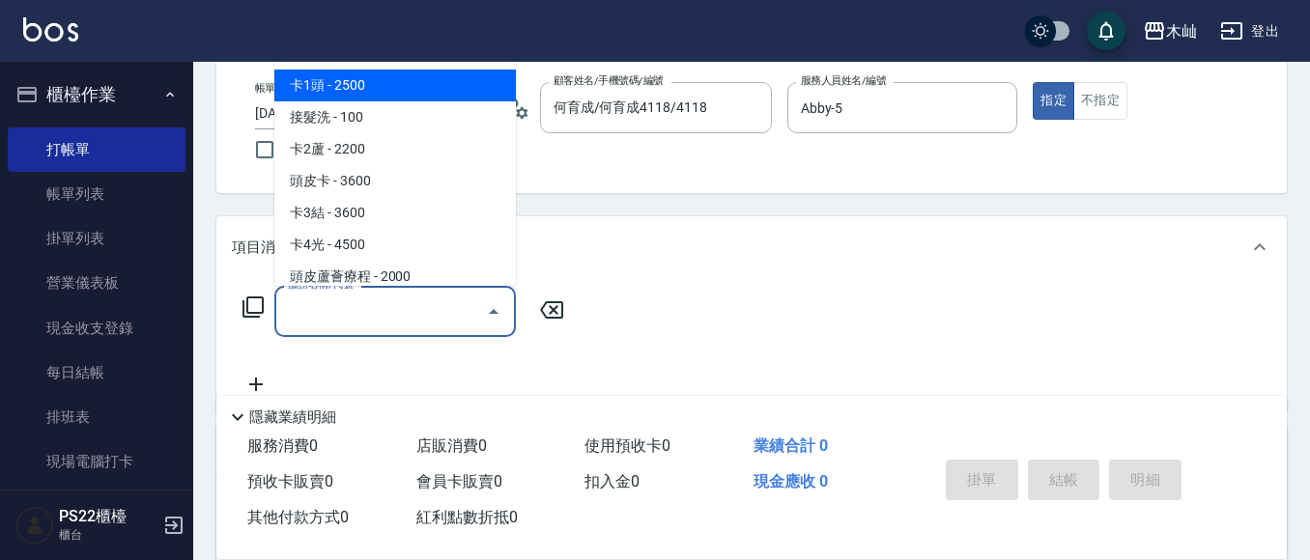
click at [436, 310] on input "服務名稱/代號" at bounding box center [380, 312] width 195 height 34
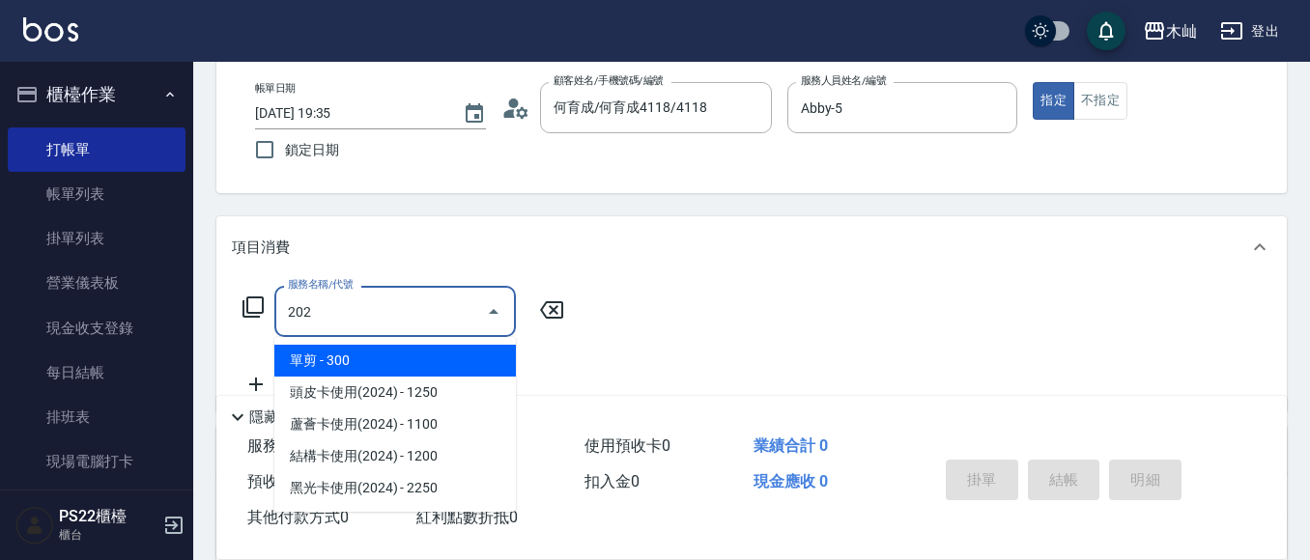
type input "單剪(202)"
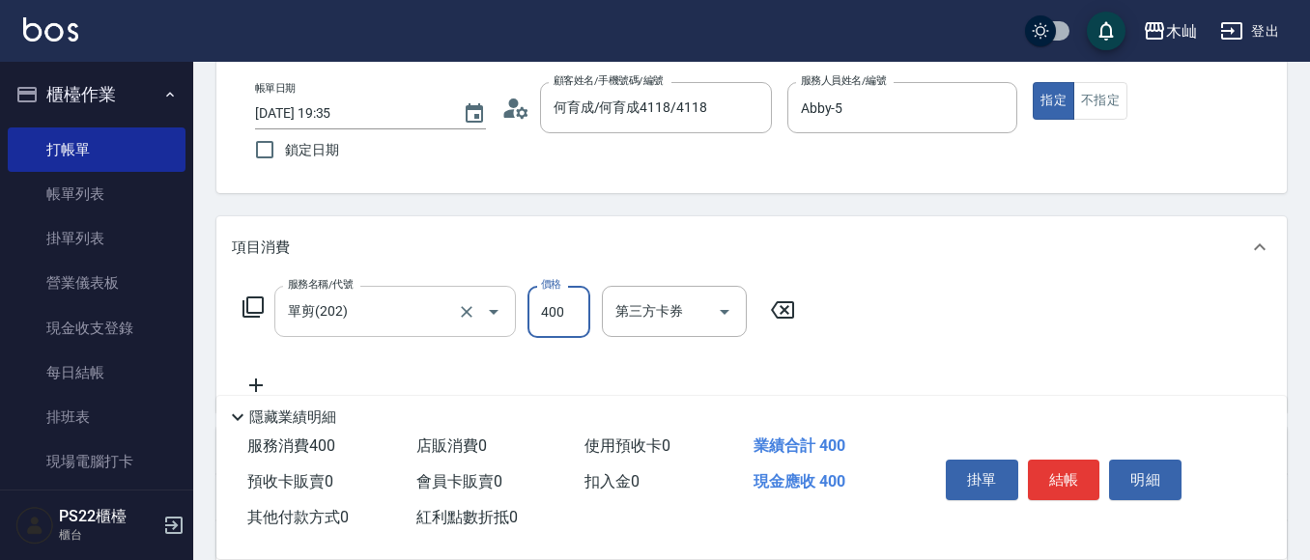
type input "400"
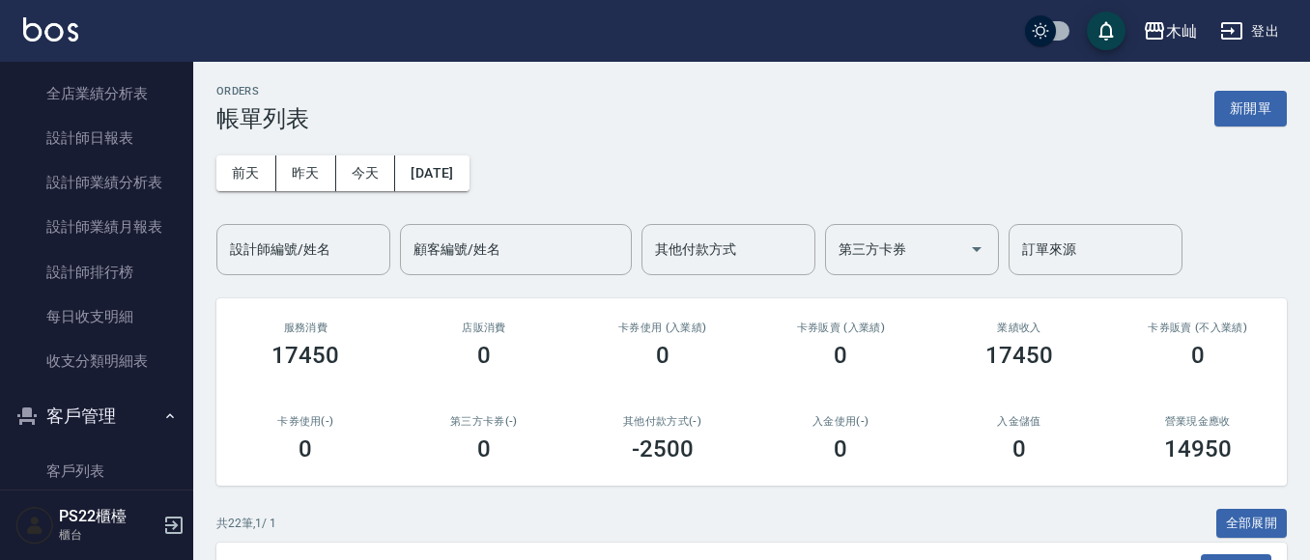
scroll to position [594, 0]
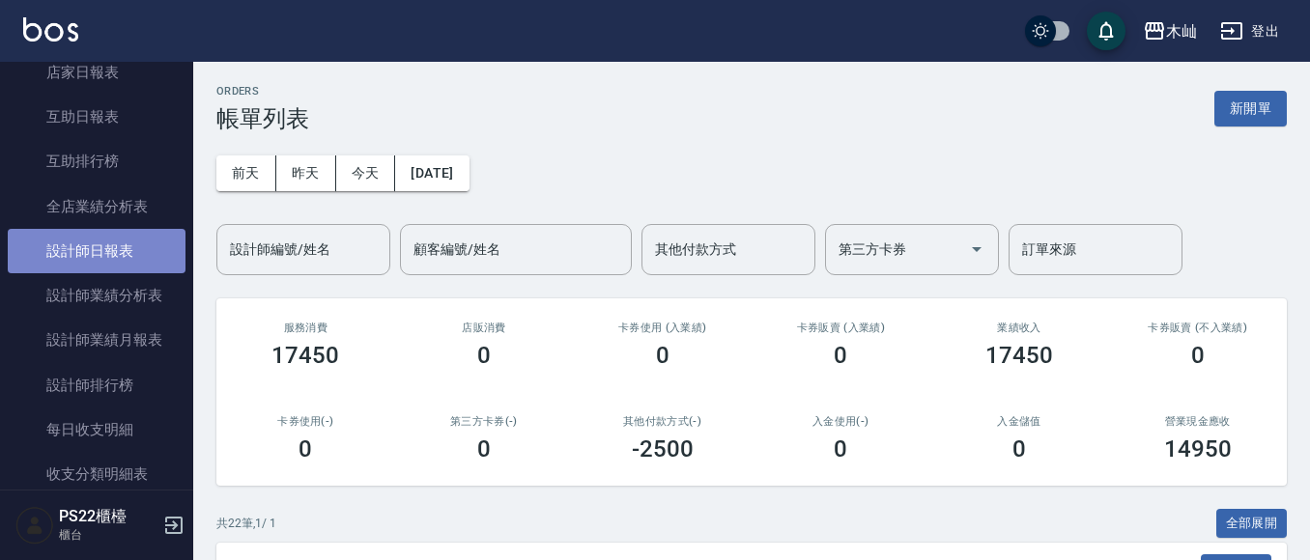
click at [104, 261] on link "設計師日報表" at bounding box center [97, 251] width 178 height 44
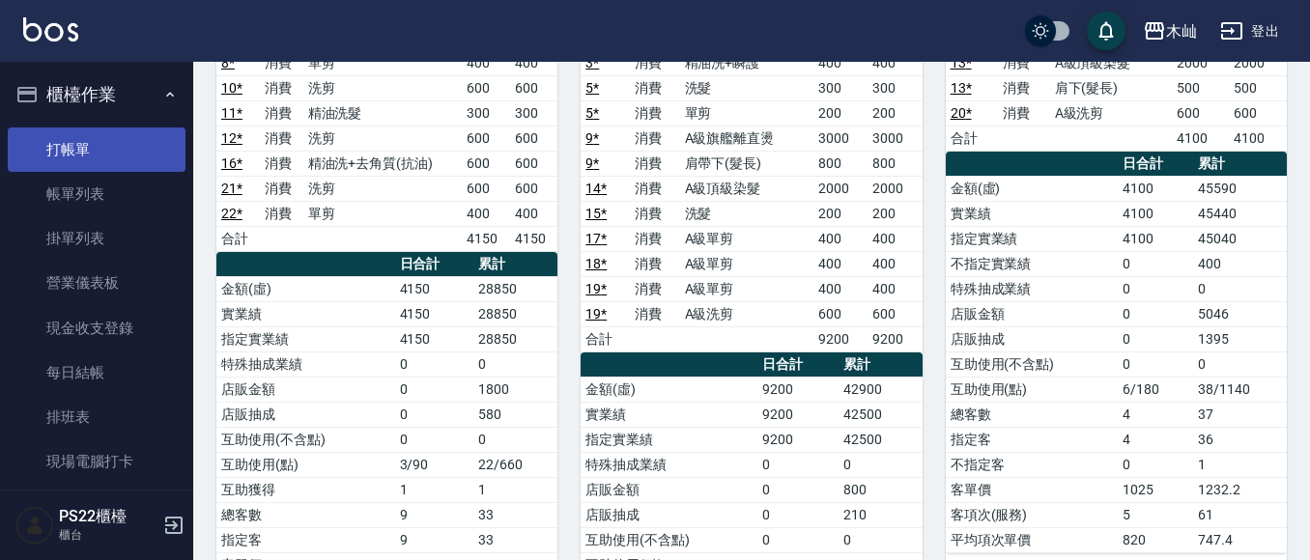
click at [45, 140] on link "打帳單" at bounding box center [97, 150] width 178 height 44
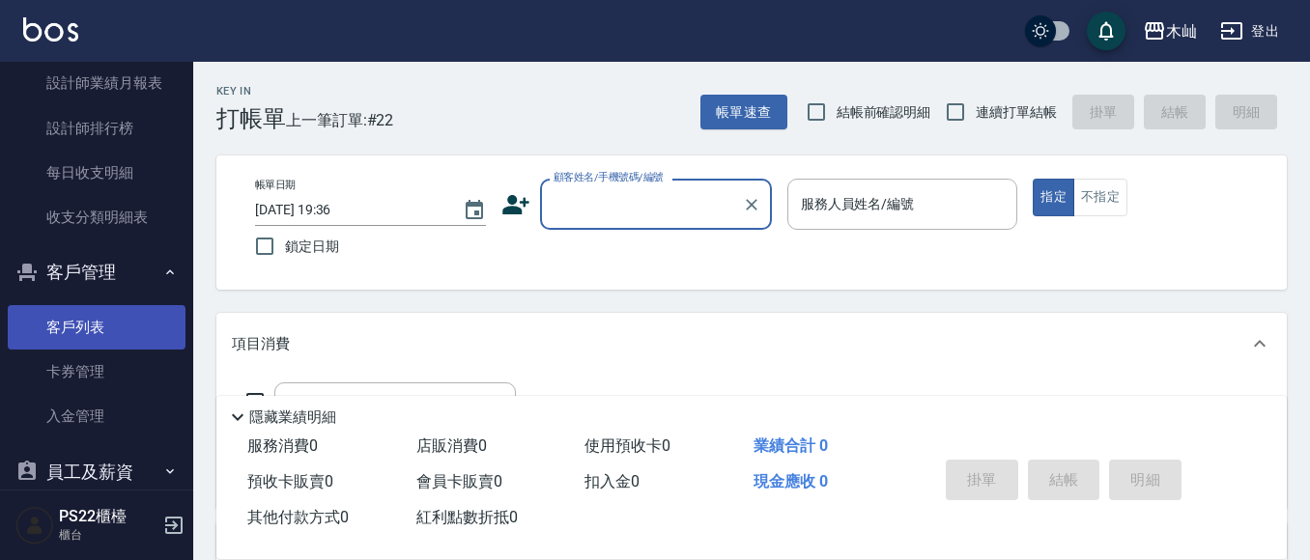
scroll to position [966, 0]
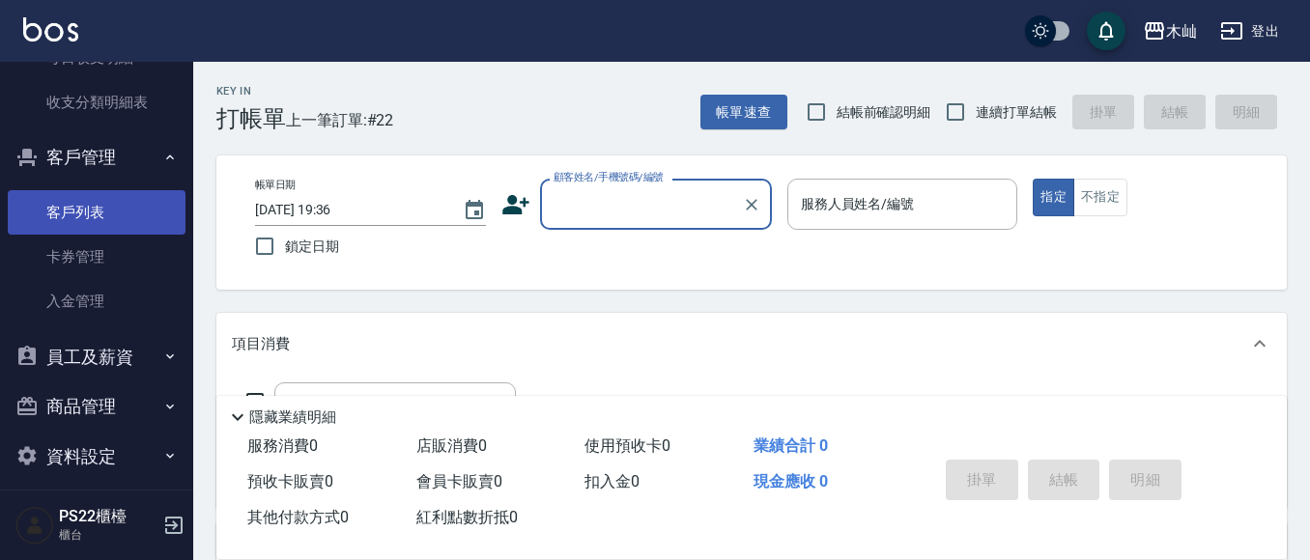
click at [103, 215] on link "客戶列表" at bounding box center [97, 212] width 178 height 44
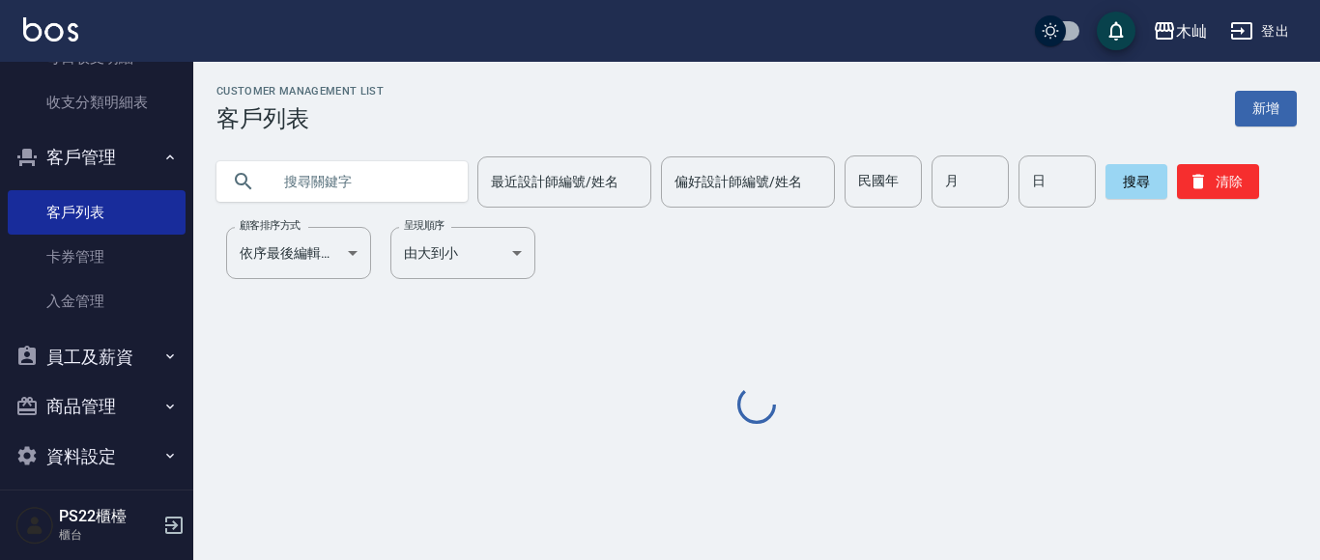
click at [370, 173] on input "text" at bounding box center [362, 182] width 182 height 52
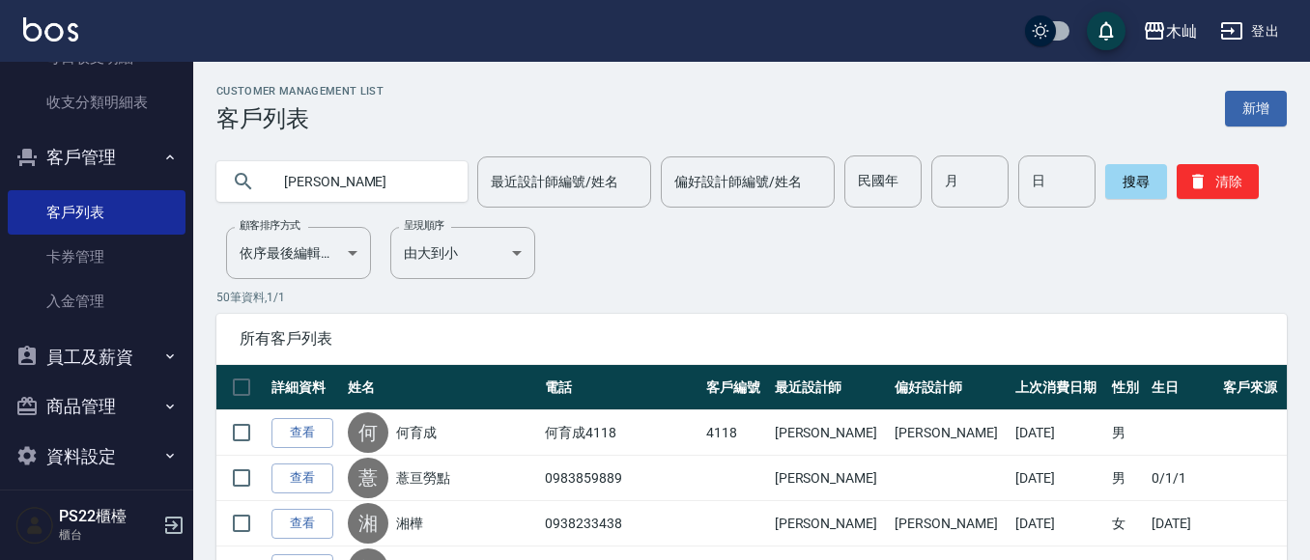
type input "[PERSON_NAME]"
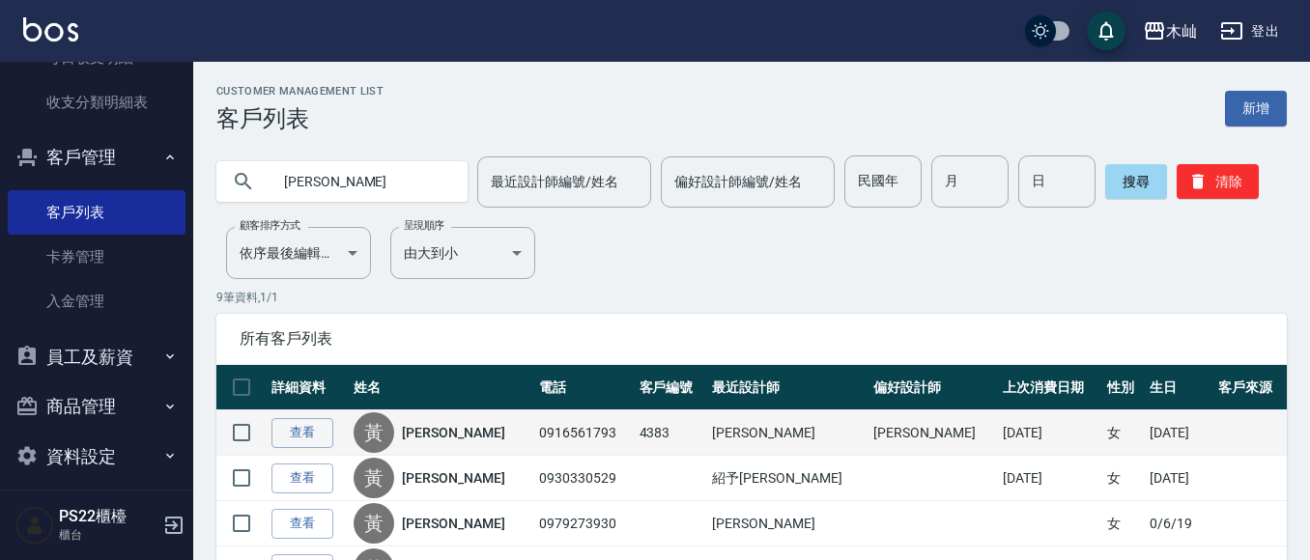
click at [571, 430] on td "0916561793" at bounding box center [584, 433] width 100 height 45
copy td "0916561793"
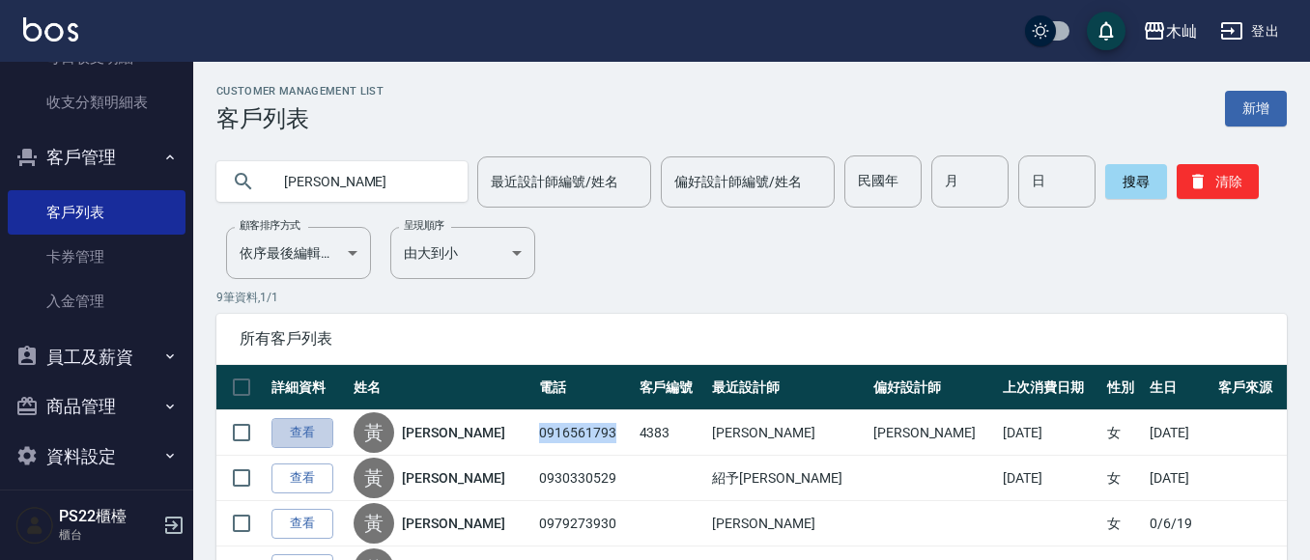
click at [285, 431] on link "查看" at bounding box center [303, 433] width 62 height 30
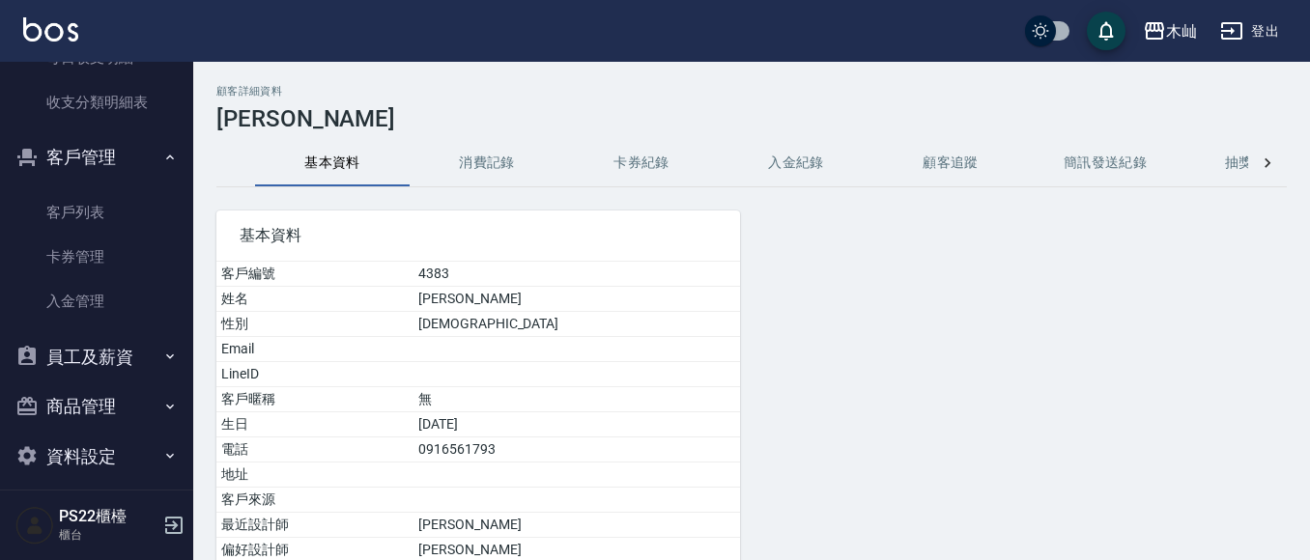
click at [465, 153] on button "消費記錄" at bounding box center [487, 163] width 155 height 46
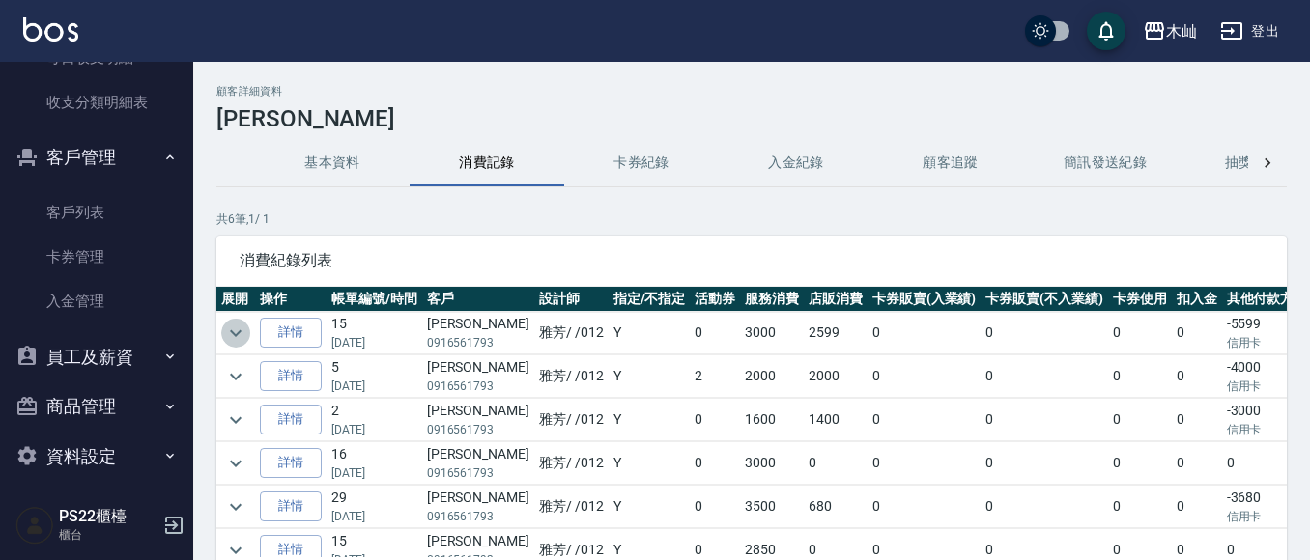
click at [243, 335] on icon "expand row" at bounding box center [235, 333] width 23 height 23
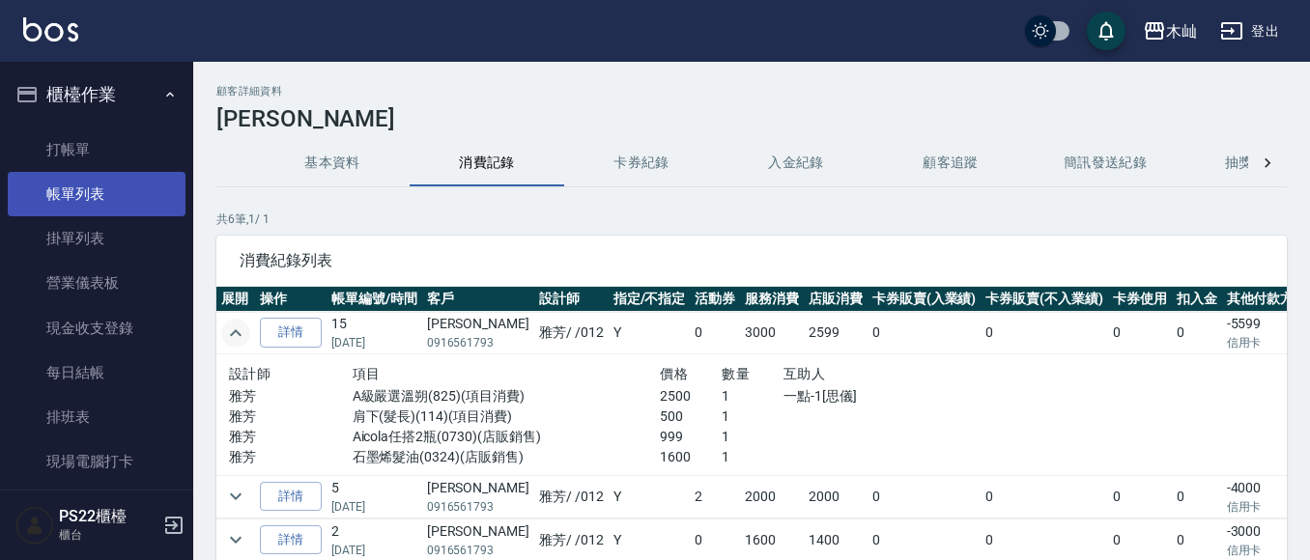
click at [37, 185] on link "帳單列表" at bounding box center [97, 194] width 178 height 44
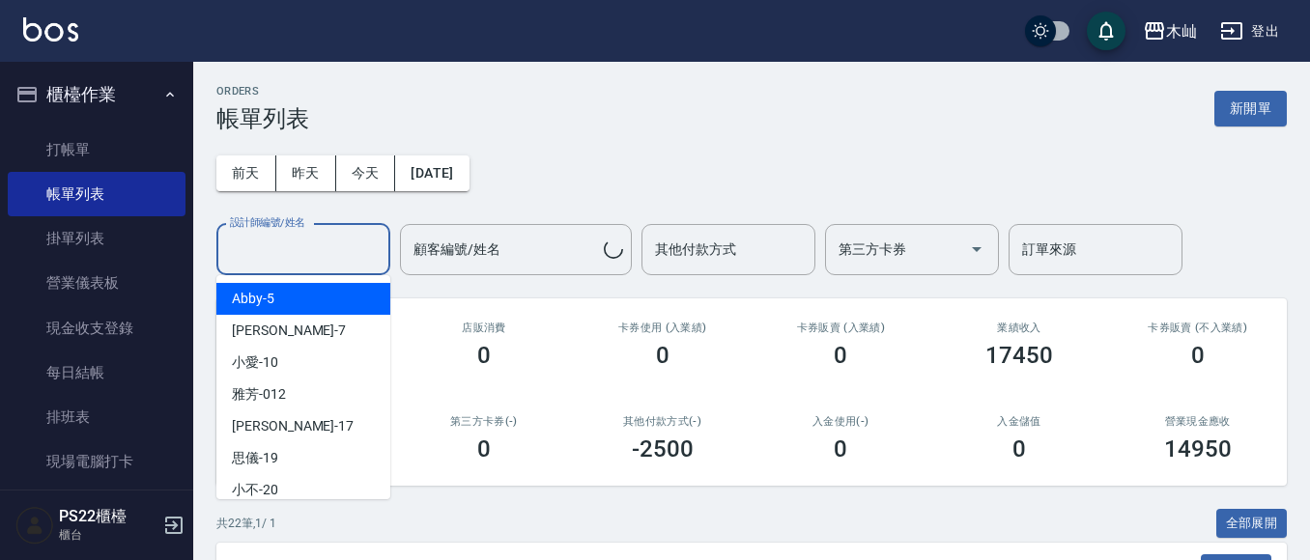
click at [291, 240] on input "設計師編號/姓名" at bounding box center [303, 250] width 157 height 34
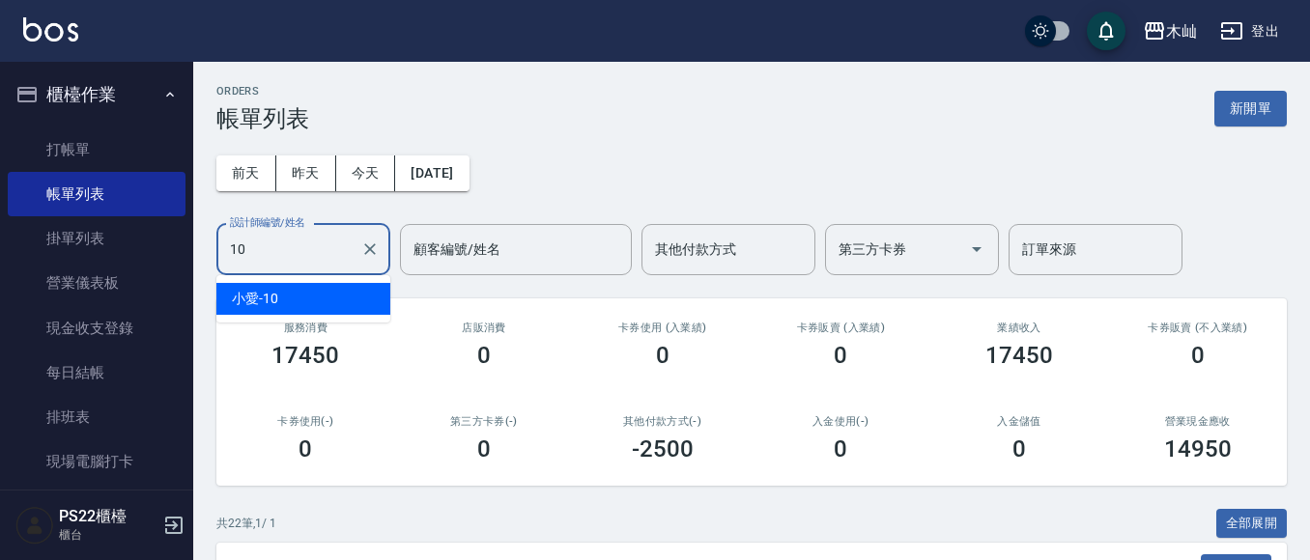
type input "小愛-10"
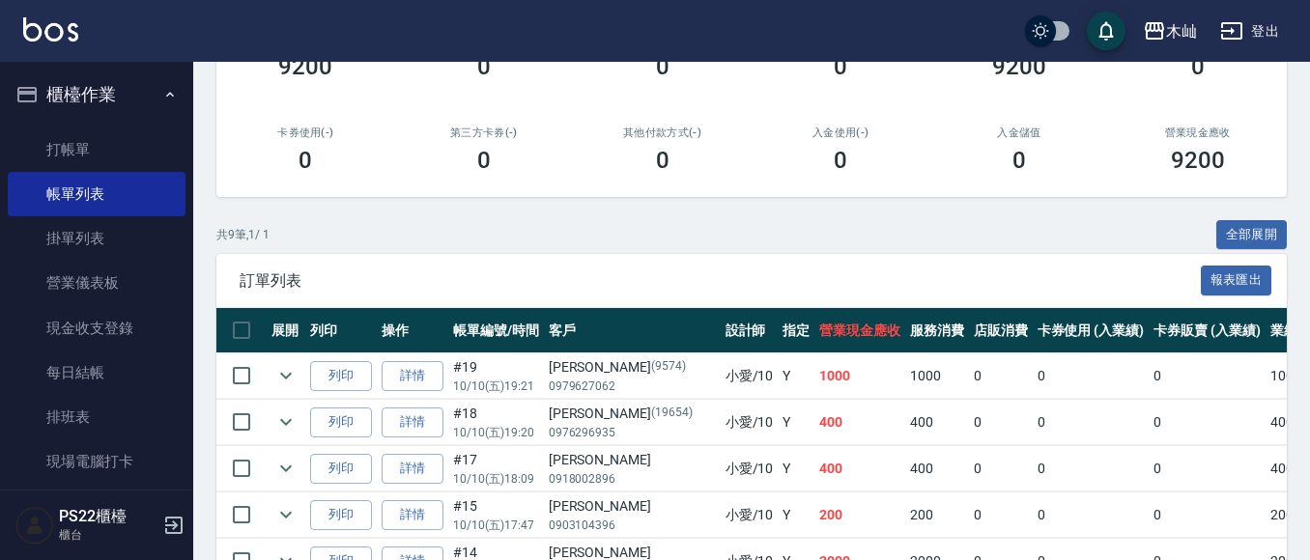
scroll to position [290, 0]
